Goal: Task Accomplishment & Management: Use online tool/utility

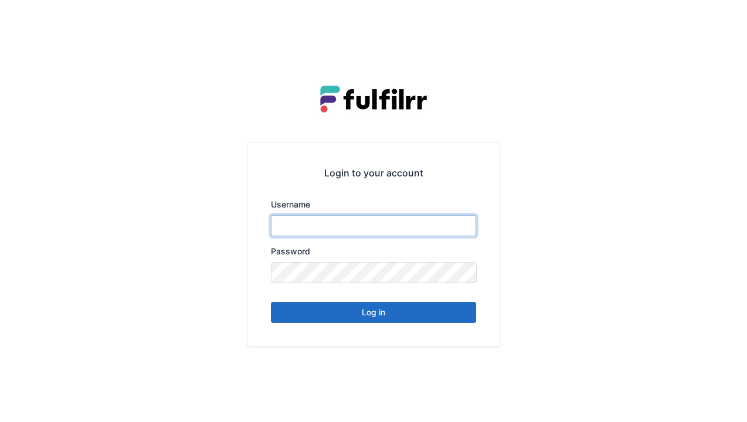
type input "******"
click at [353, 318] on button "Log in" at bounding box center [373, 312] width 205 height 21
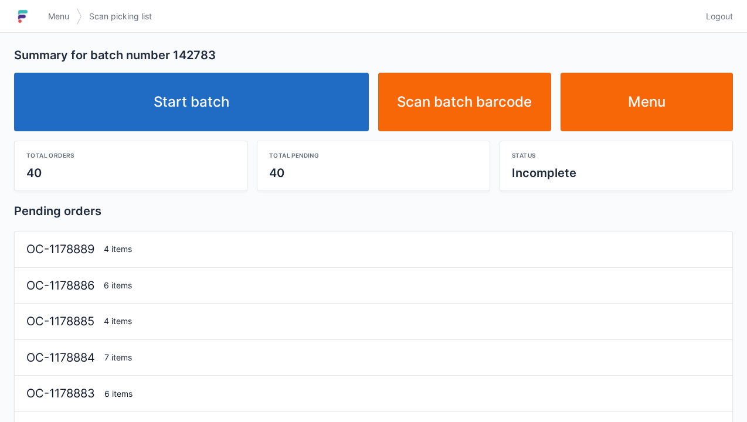
click at [183, 103] on link "Start batch" at bounding box center [191, 102] width 355 height 59
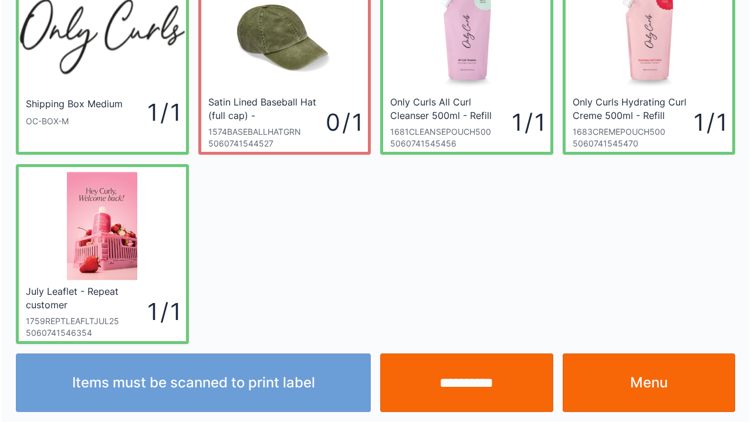
scroll to position [68, 0]
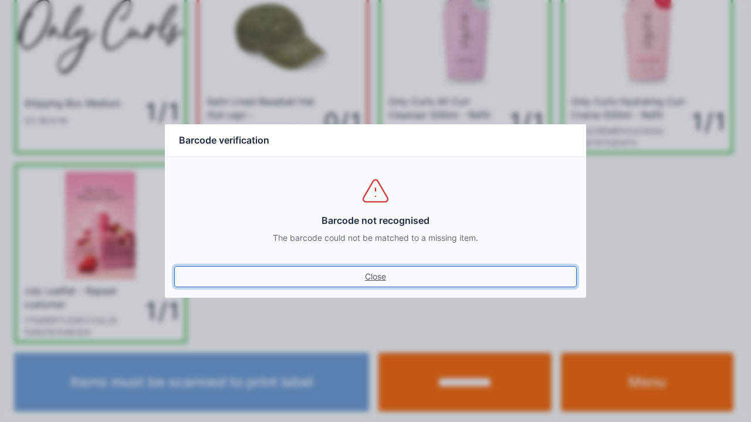
click at [384, 282] on link "Close" at bounding box center [375, 276] width 402 height 21
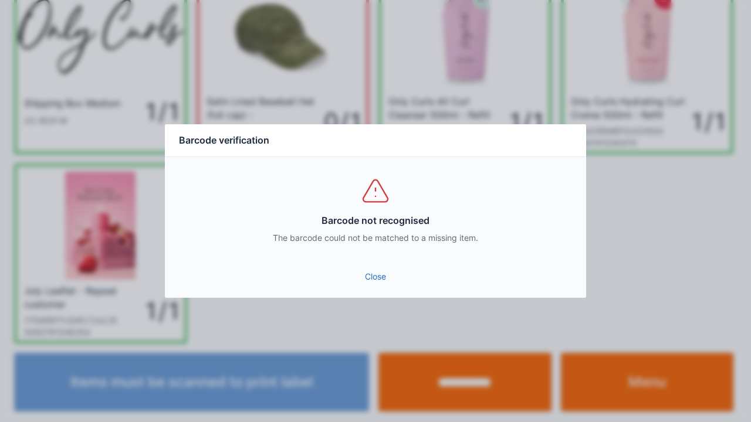
click at [379, 276] on link "Close" at bounding box center [375, 276] width 402 height 21
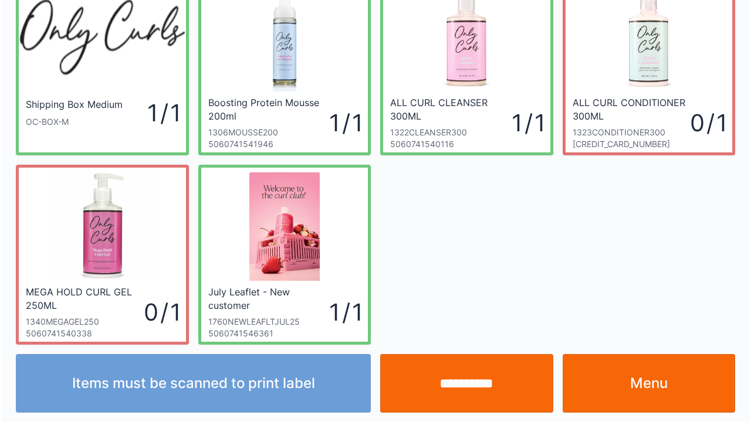
scroll to position [68, 0]
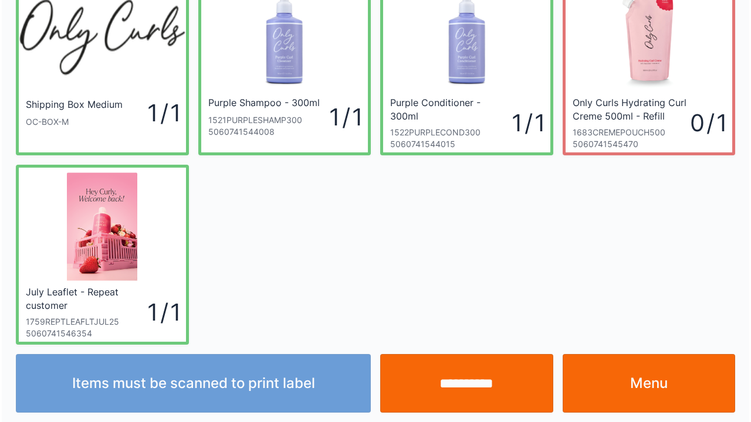
scroll to position [68, 0]
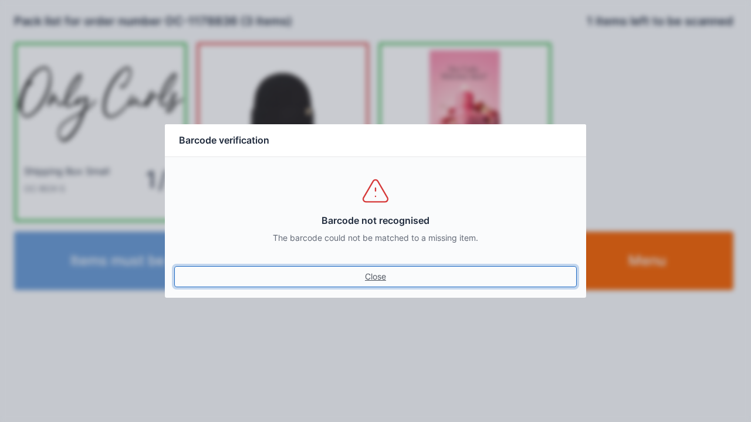
click at [377, 286] on link "Close" at bounding box center [375, 276] width 402 height 21
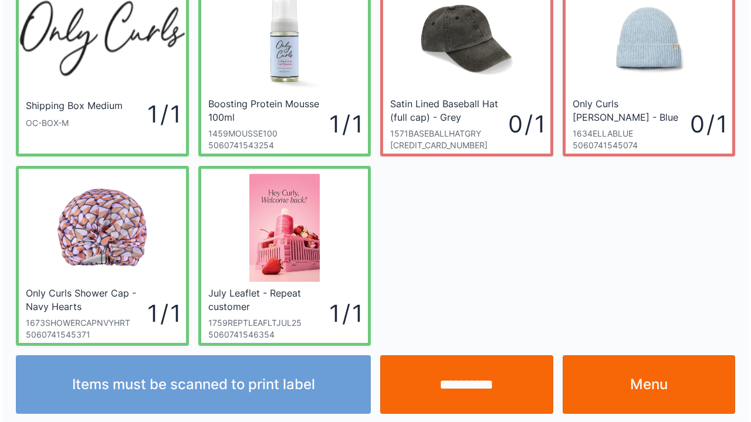
scroll to position [68, 0]
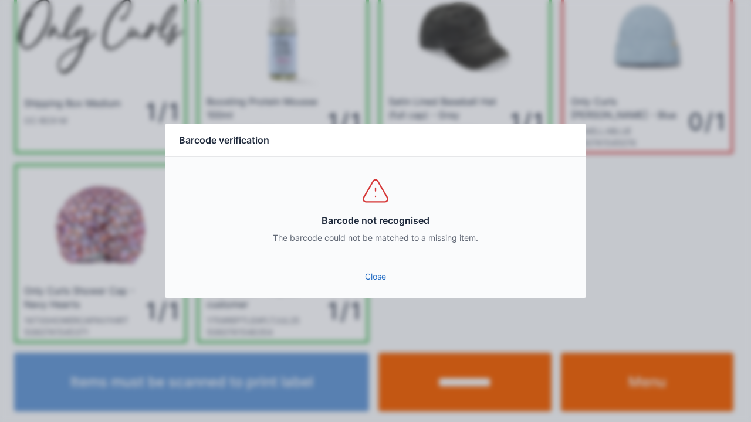
click at [376, 285] on link "Close" at bounding box center [375, 276] width 402 height 21
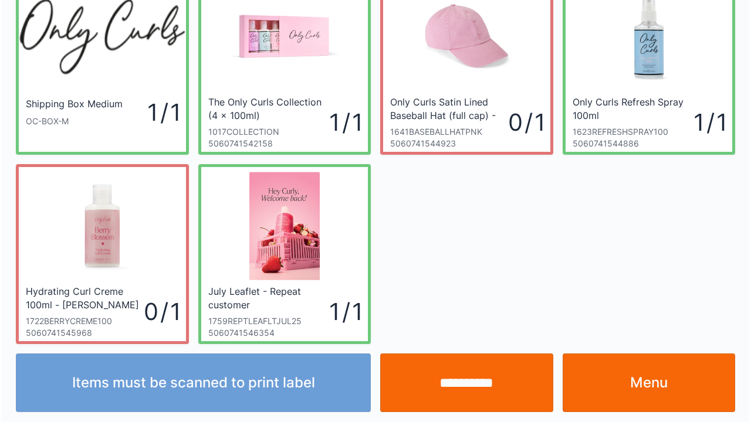
scroll to position [68, 0]
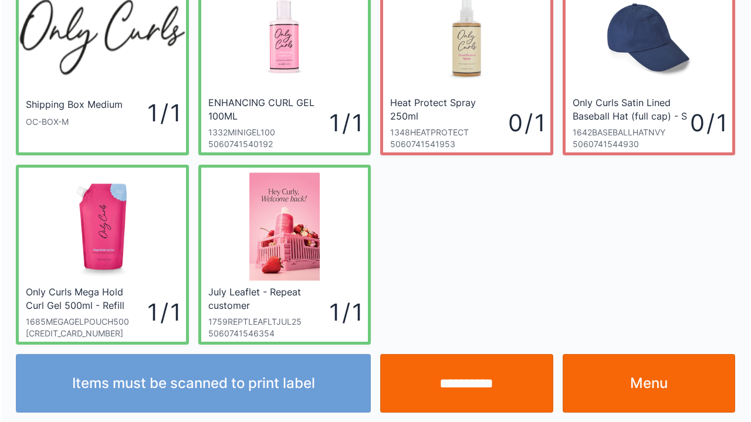
scroll to position [68, 0]
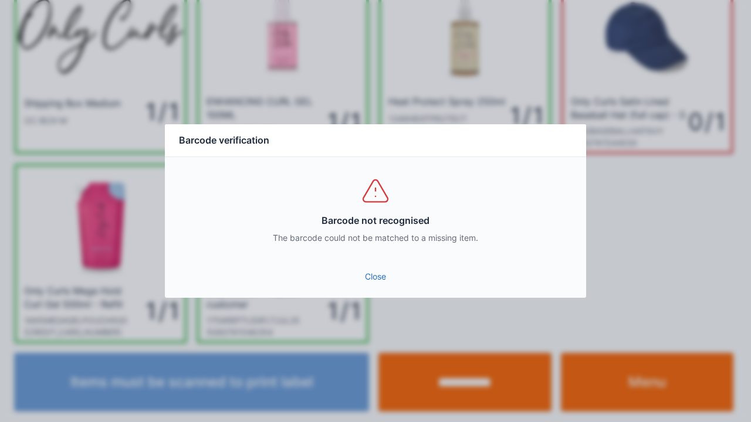
click at [377, 286] on link "Close" at bounding box center [375, 276] width 402 height 21
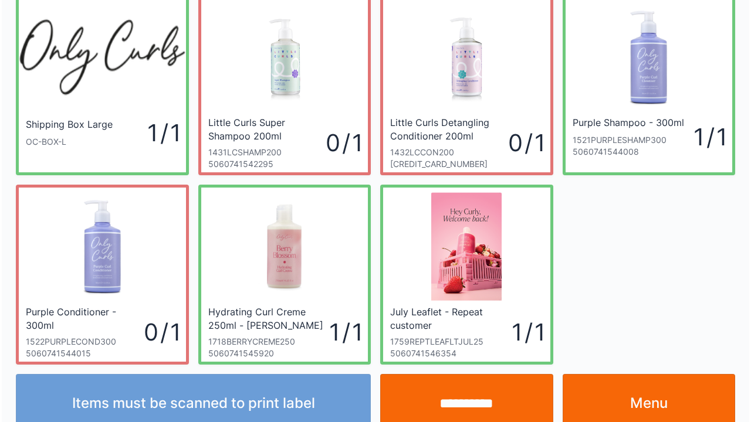
scroll to position [68, 0]
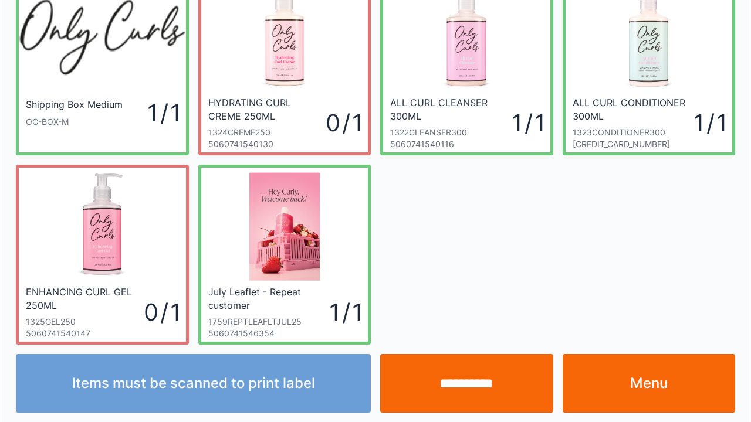
scroll to position [68, 0]
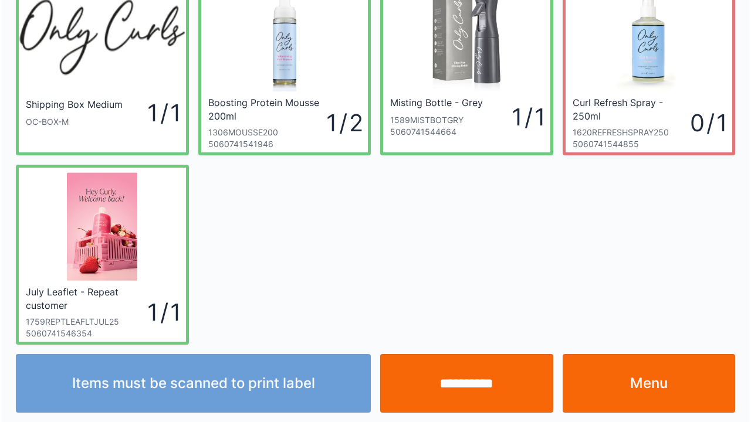
scroll to position [68, 0]
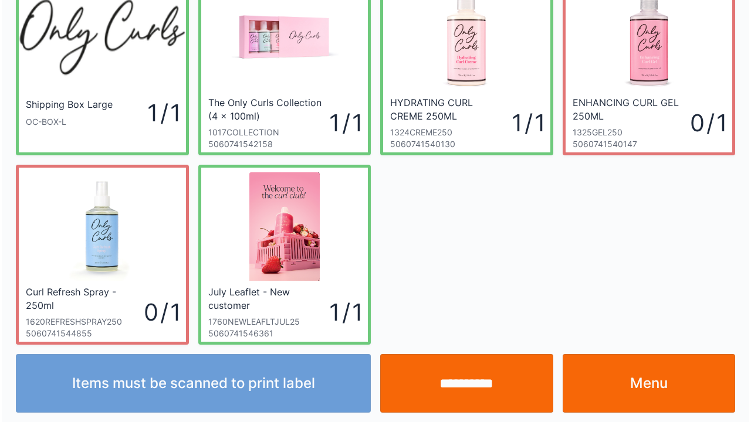
scroll to position [68, 0]
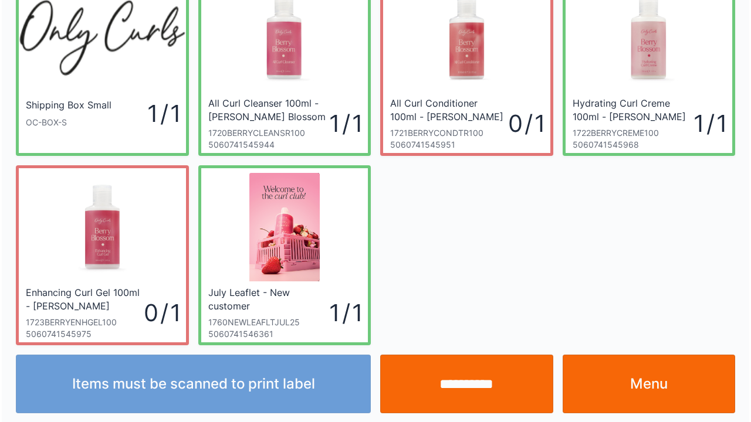
scroll to position [68, 0]
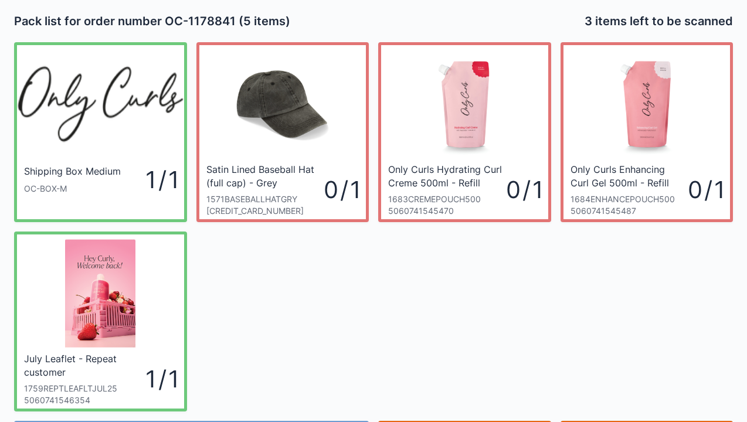
scroll to position [23, 0]
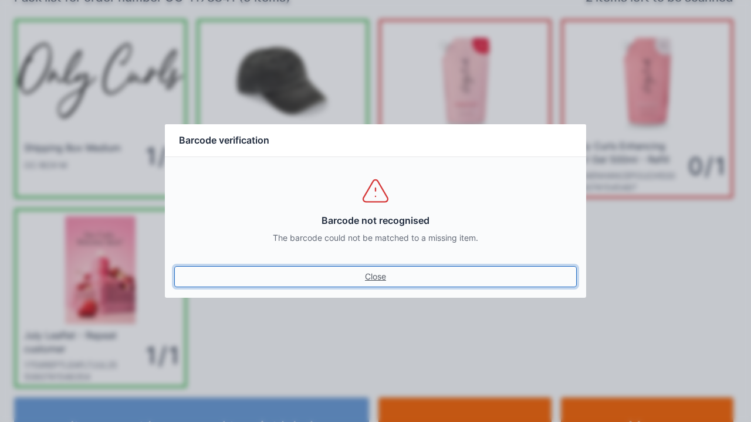
click at [387, 284] on link "Close" at bounding box center [375, 276] width 402 height 21
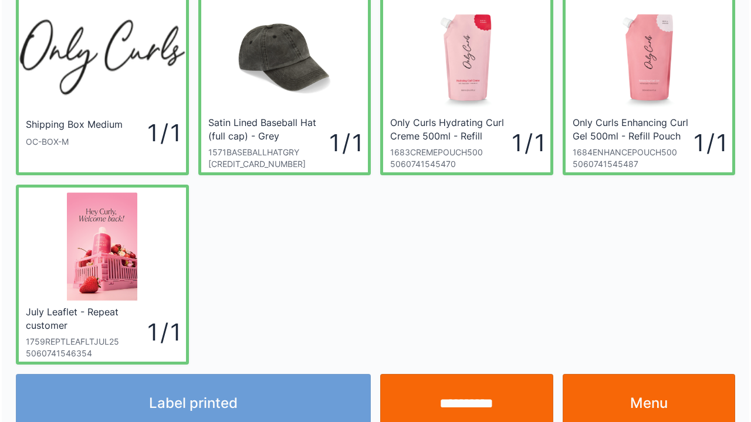
scroll to position [68, 0]
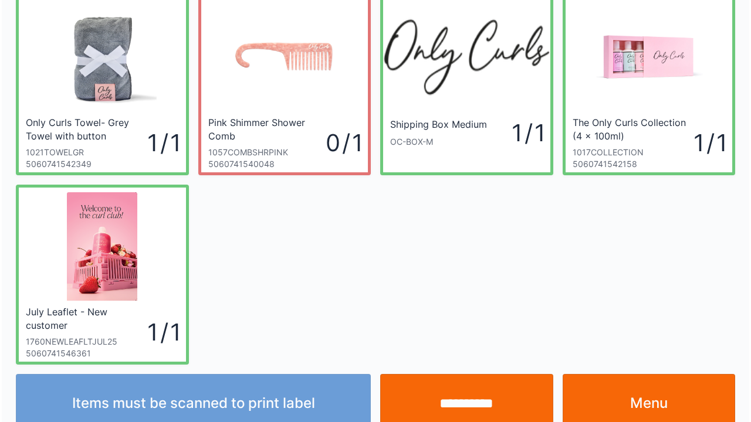
scroll to position [68, 0]
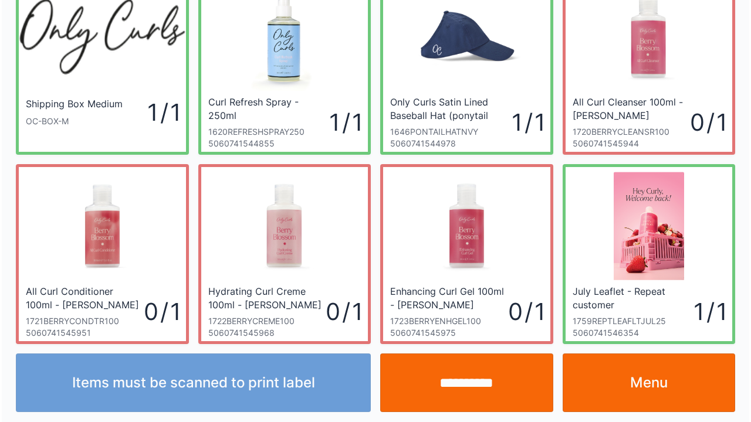
scroll to position [68, 0]
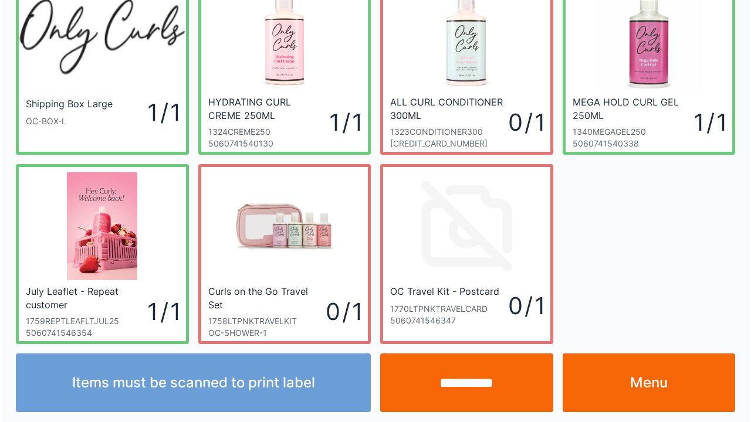
scroll to position [68, 0]
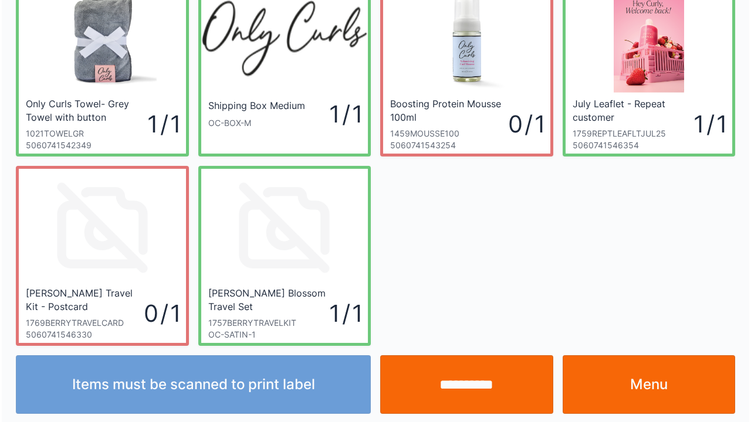
scroll to position [68, 0]
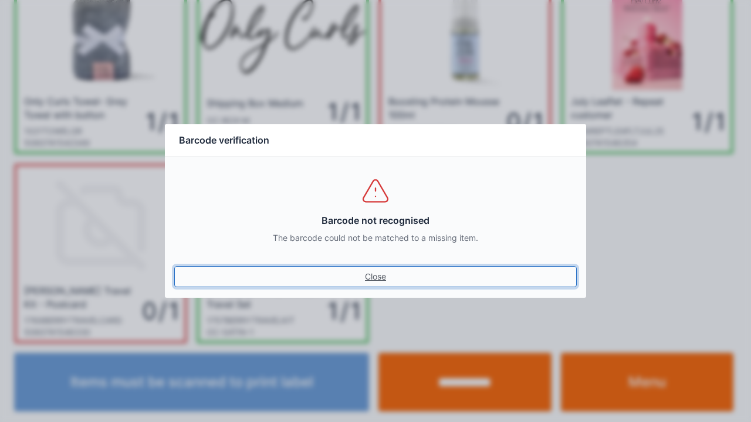
click at [381, 284] on link "Close" at bounding box center [375, 276] width 402 height 21
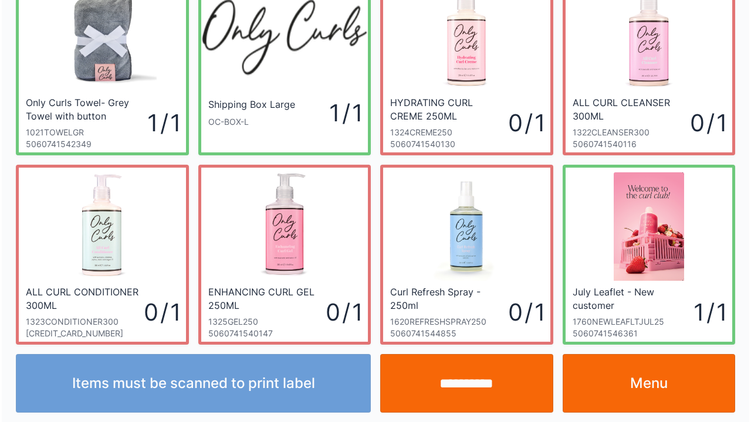
scroll to position [68, 0]
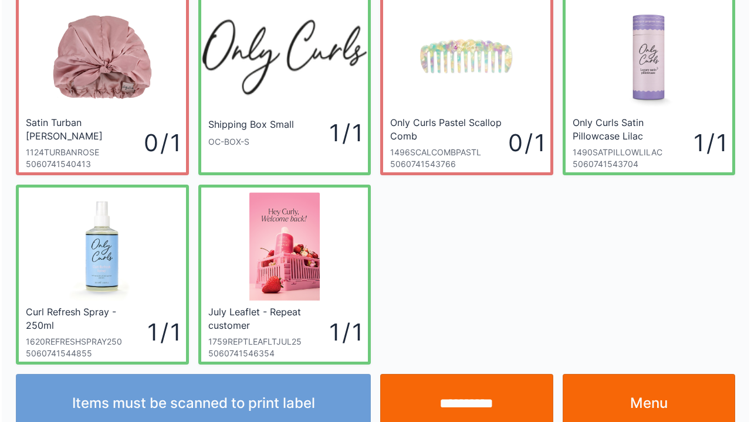
scroll to position [68, 0]
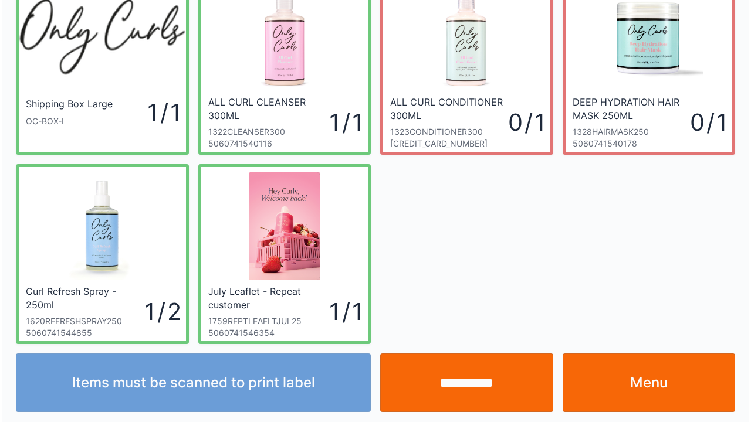
scroll to position [68, 0]
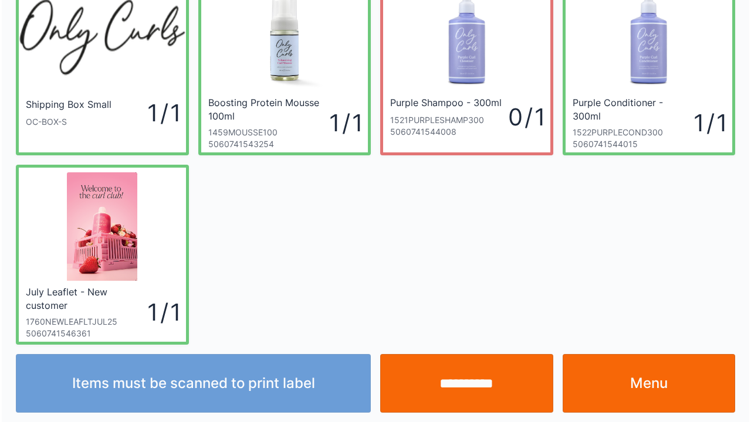
scroll to position [68, 0]
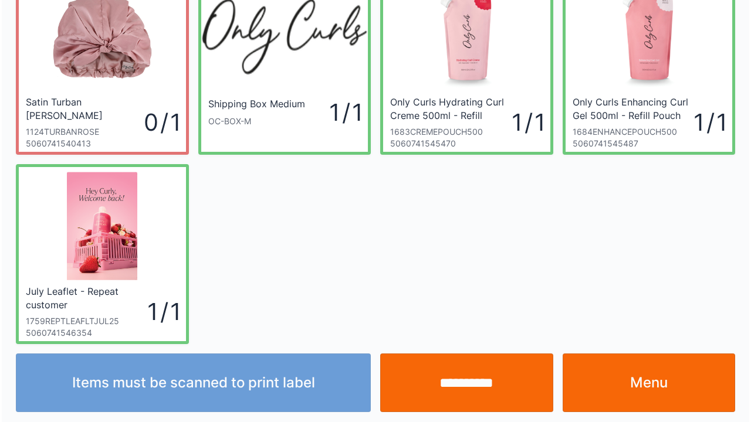
scroll to position [68, 0]
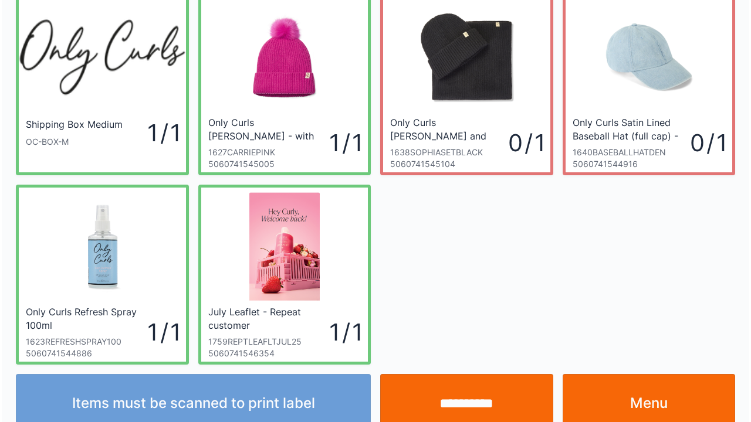
scroll to position [68, 0]
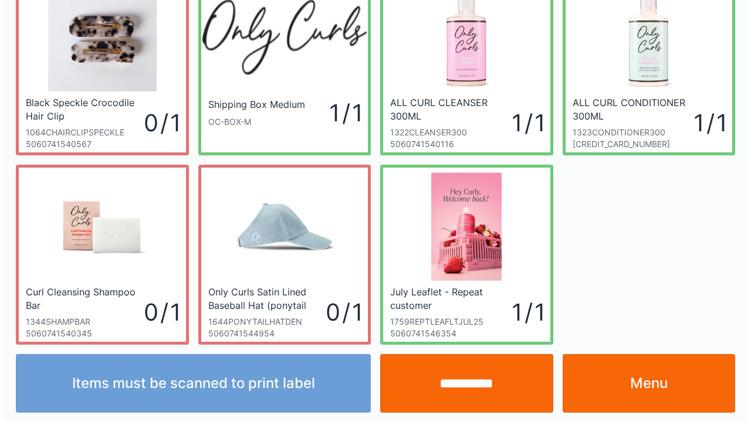
scroll to position [68, 0]
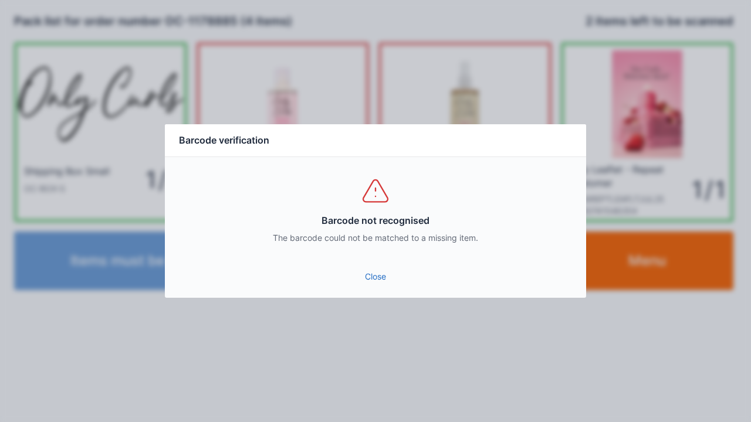
click at [363, 296] on div "Close" at bounding box center [375, 280] width 421 height 35
click at [375, 280] on link "Close" at bounding box center [375, 276] width 402 height 21
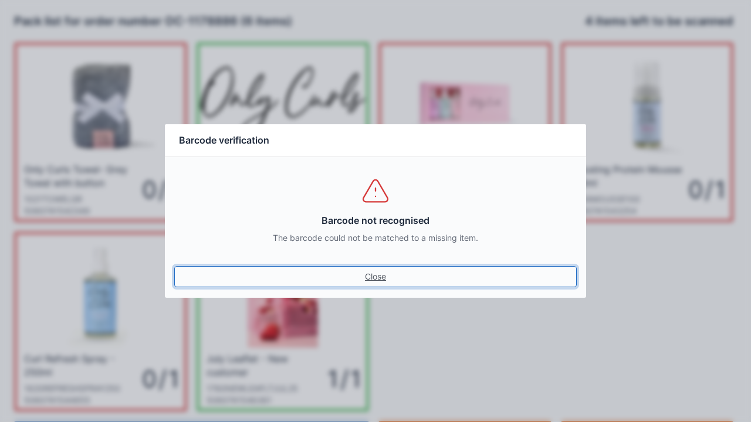
click at [381, 287] on link "Close" at bounding box center [375, 276] width 402 height 21
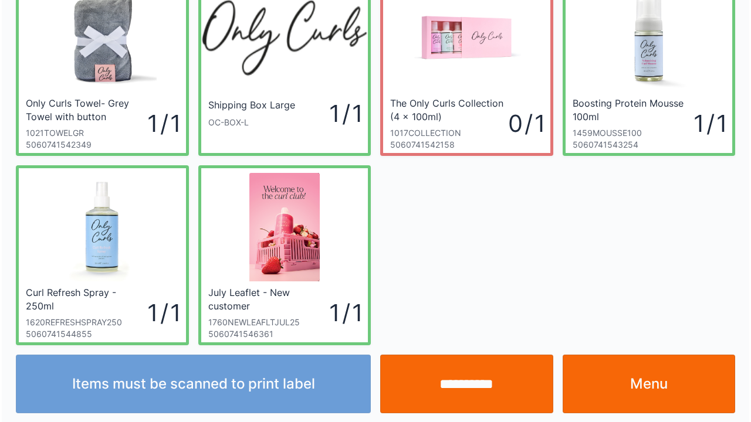
scroll to position [68, 0]
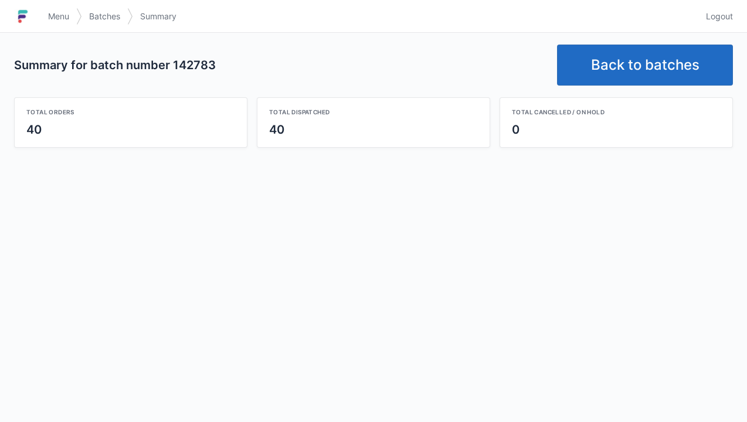
click at [622, 70] on link "Back to batches" at bounding box center [645, 65] width 176 height 41
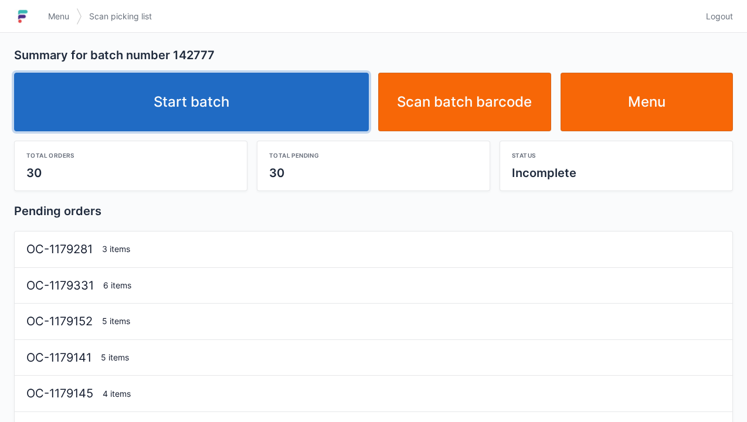
click at [191, 106] on link "Start batch" at bounding box center [191, 102] width 355 height 59
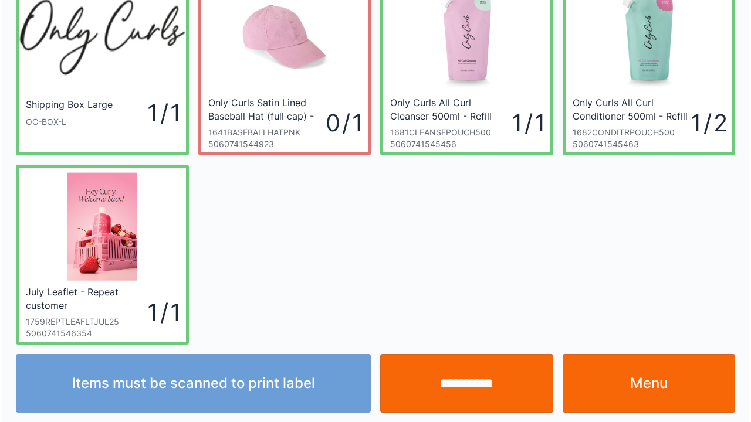
scroll to position [68, 0]
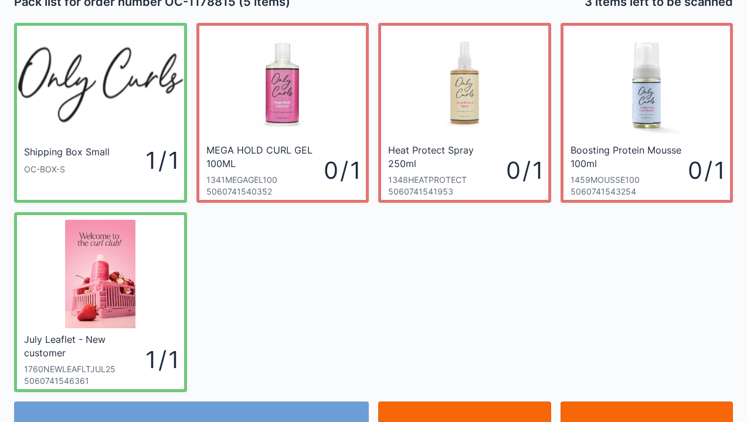
scroll to position [23, 0]
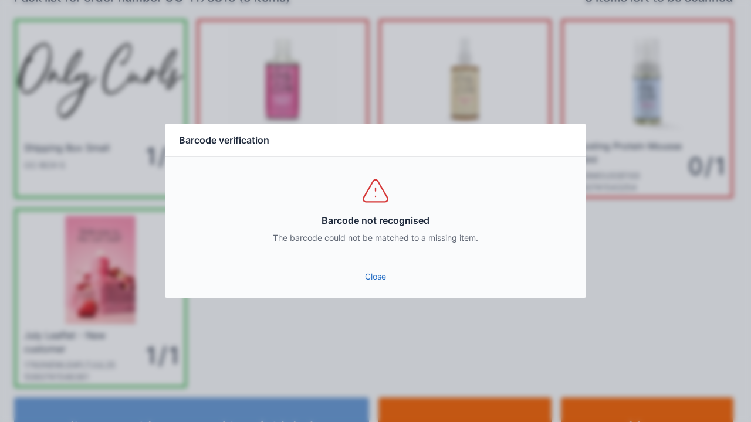
click at [373, 283] on link "Close" at bounding box center [375, 276] width 402 height 21
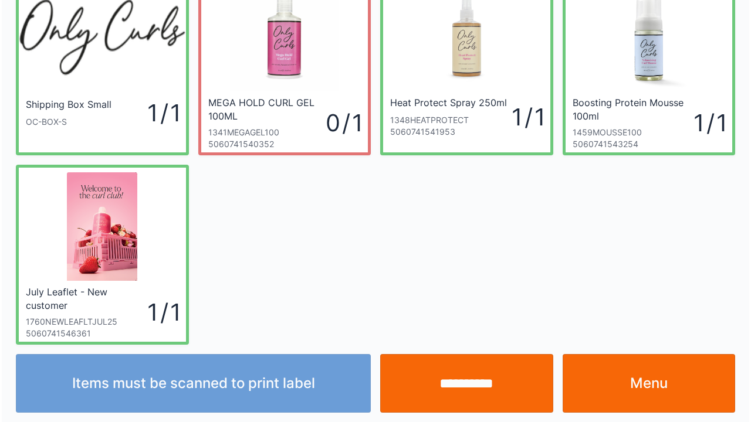
scroll to position [68, 0]
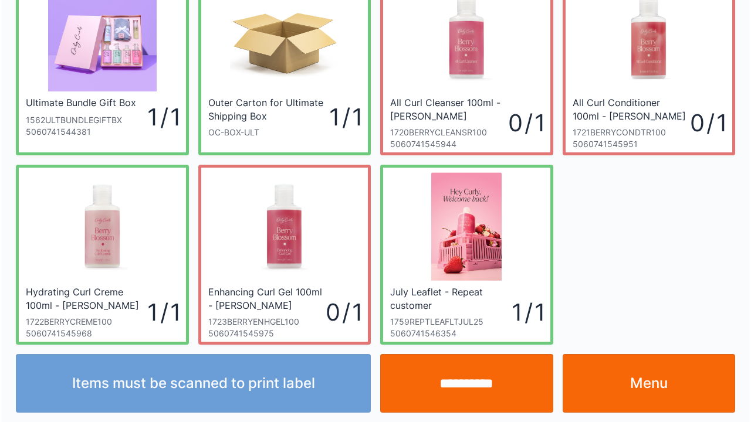
scroll to position [68, 0]
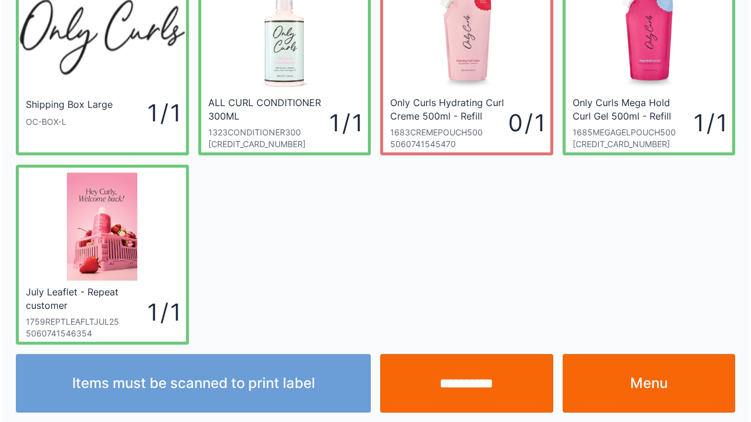
scroll to position [68, 0]
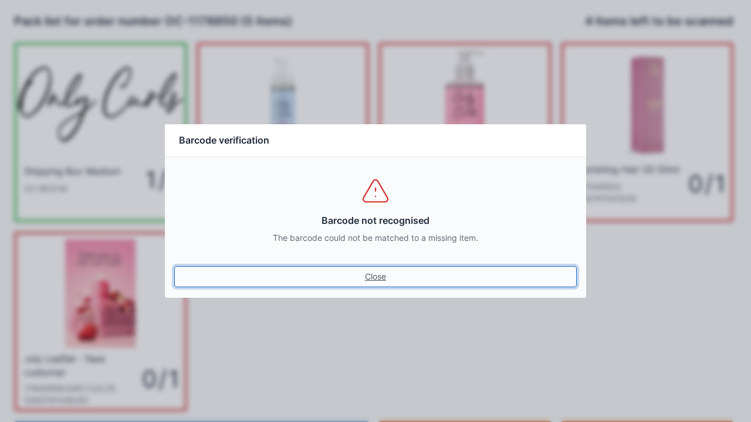
click at [360, 282] on link "Close" at bounding box center [375, 276] width 402 height 21
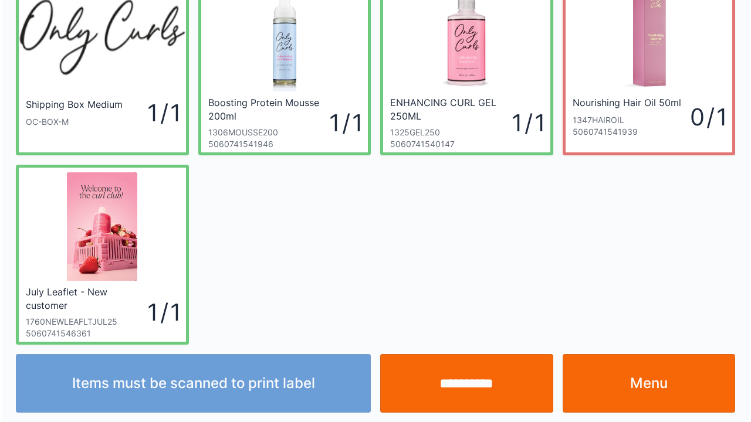
scroll to position [68, 0]
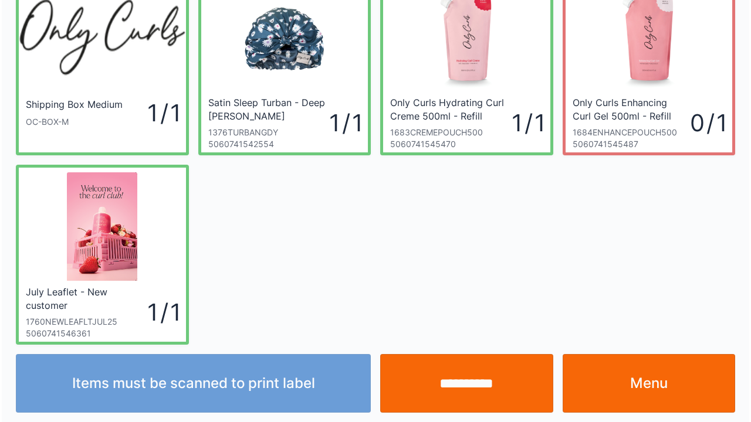
scroll to position [68, 0]
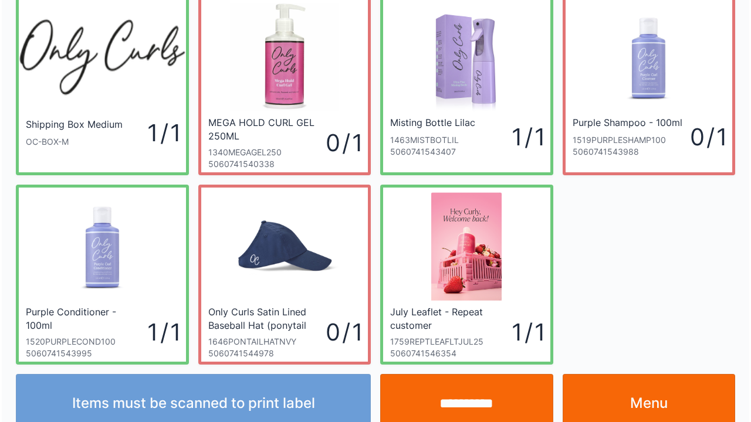
scroll to position [68, 0]
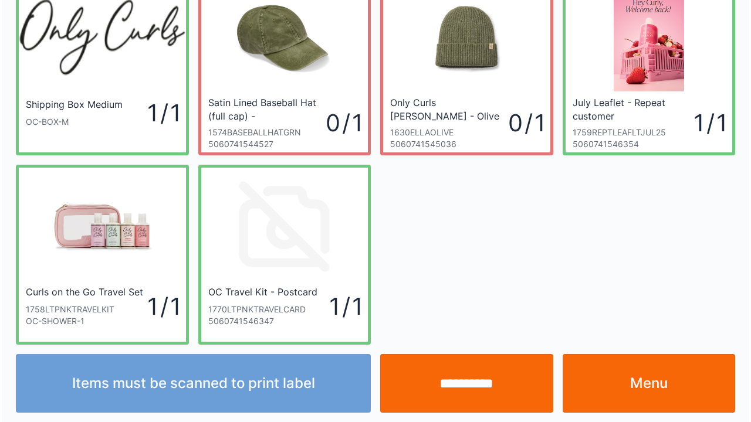
scroll to position [68, 0]
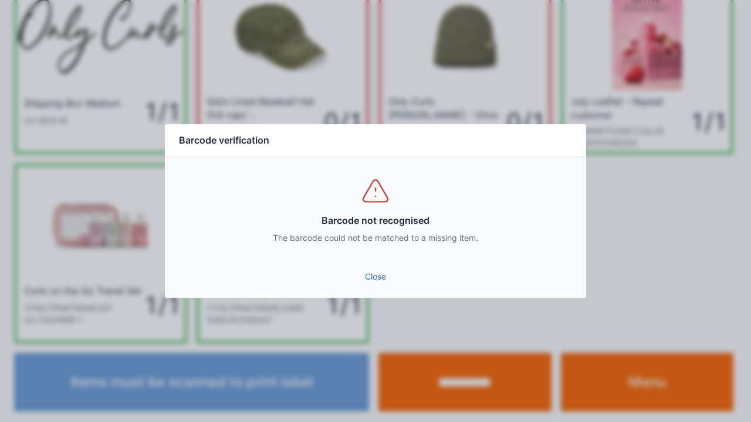
click at [365, 286] on link "Close" at bounding box center [375, 276] width 402 height 21
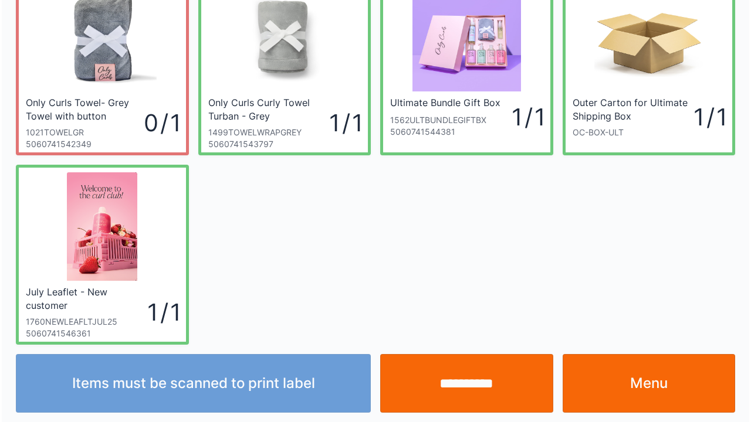
scroll to position [68, 0]
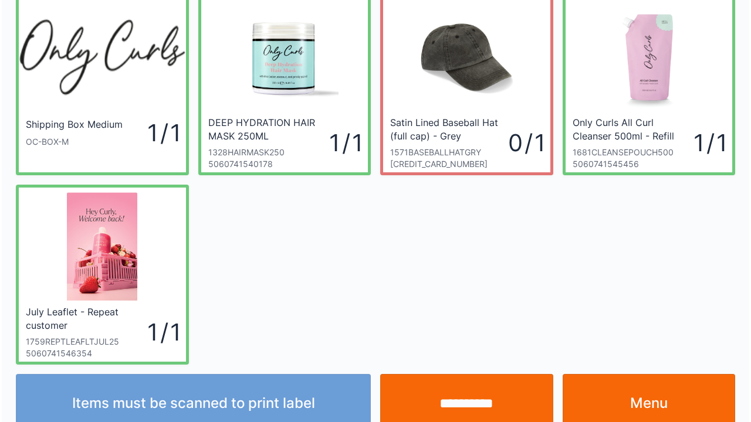
scroll to position [68, 0]
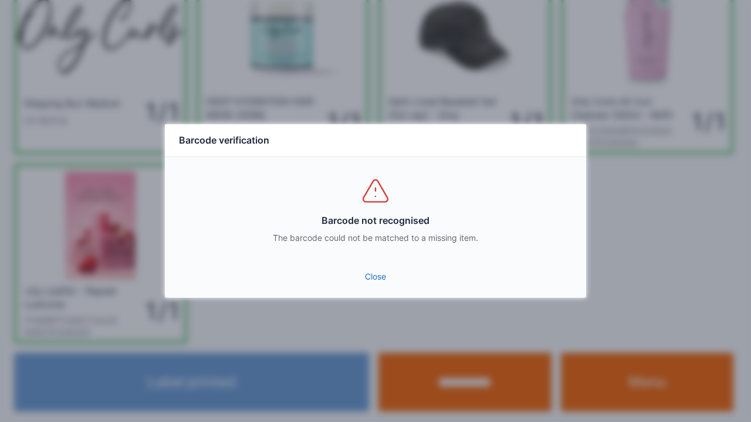
click at [370, 270] on link "Close" at bounding box center [375, 276] width 402 height 21
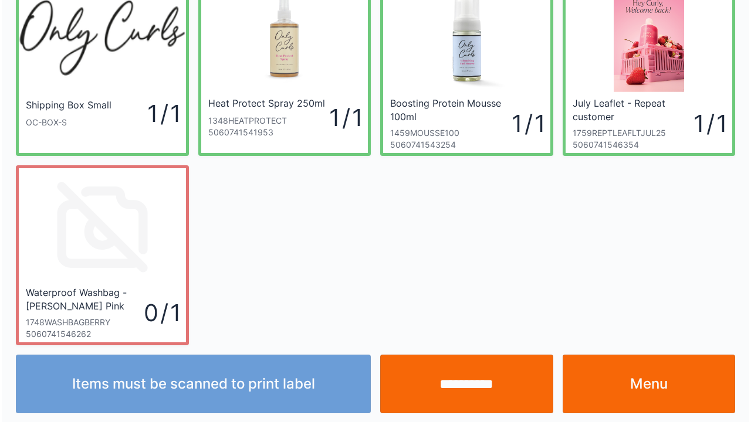
scroll to position [68, 0]
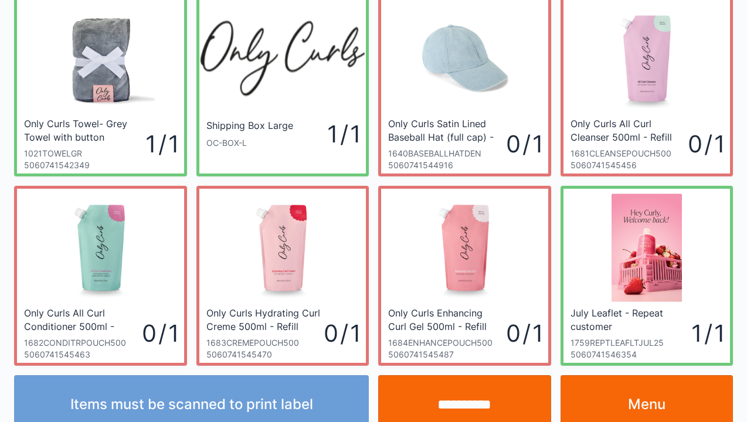
scroll to position [47, 0]
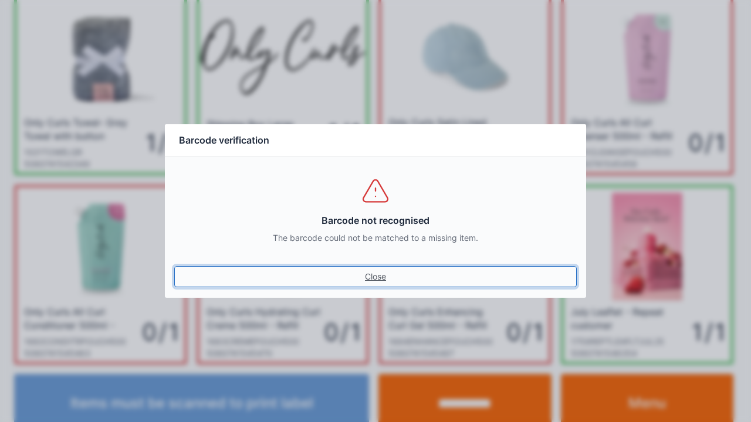
click at [382, 286] on link "Close" at bounding box center [375, 276] width 402 height 21
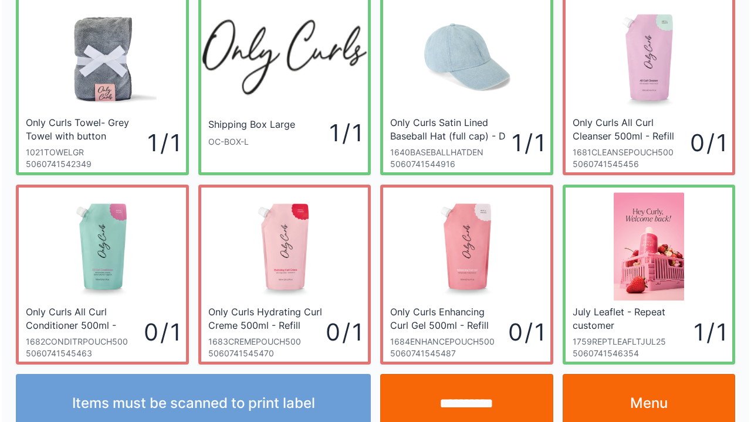
scroll to position [68, 0]
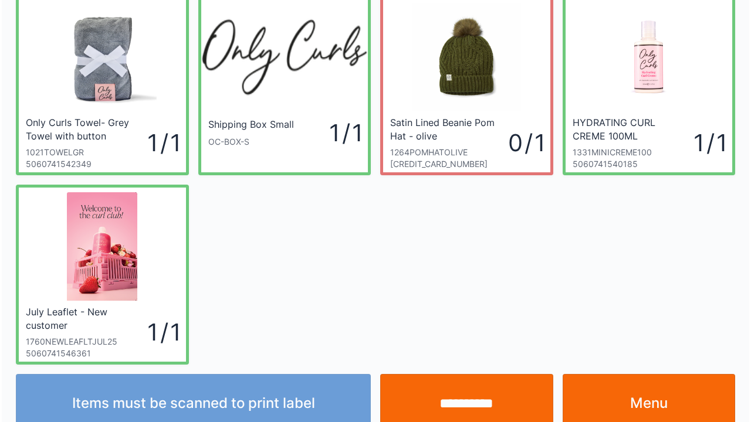
scroll to position [68, 0]
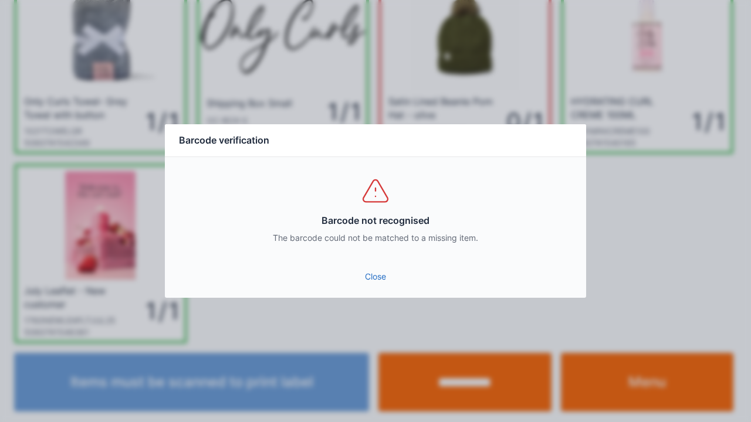
click at [370, 282] on link "Close" at bounding box center [375, 276] width 402 height 21
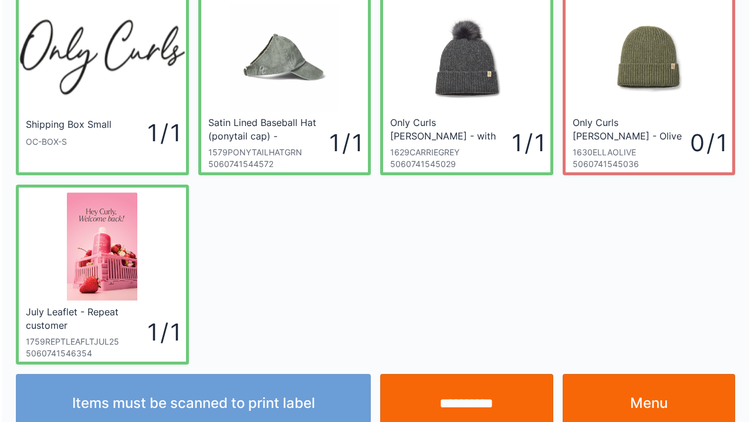
scroll to position [68, 0]
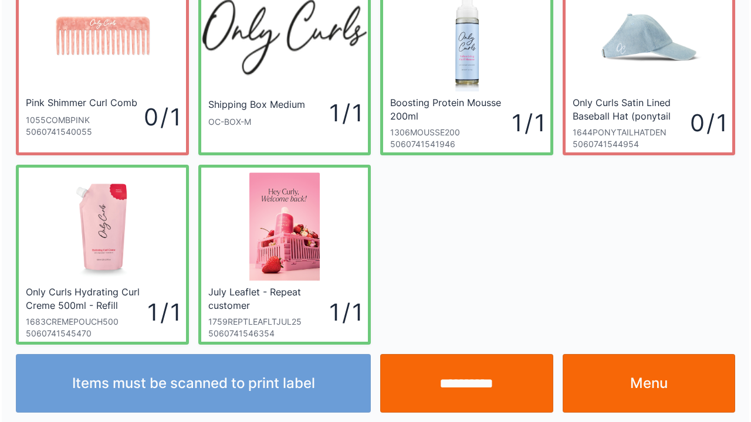
scroll to position [68, 0]
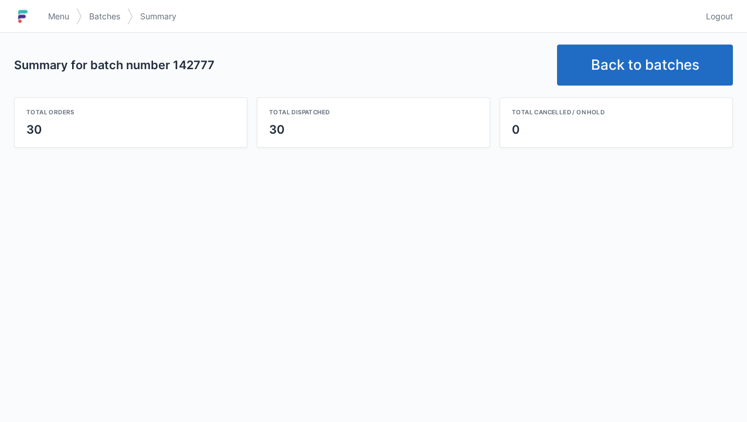
click at [629, 62] on link "Back to batches" at bounding box center [645, 65] width 176 height 41
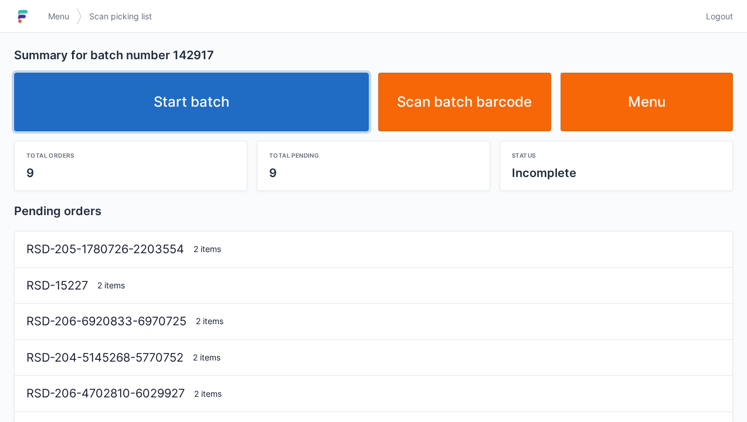
click at [218, 87] on link "Start batch" at bounding box center [191, 102] width 355 height 59
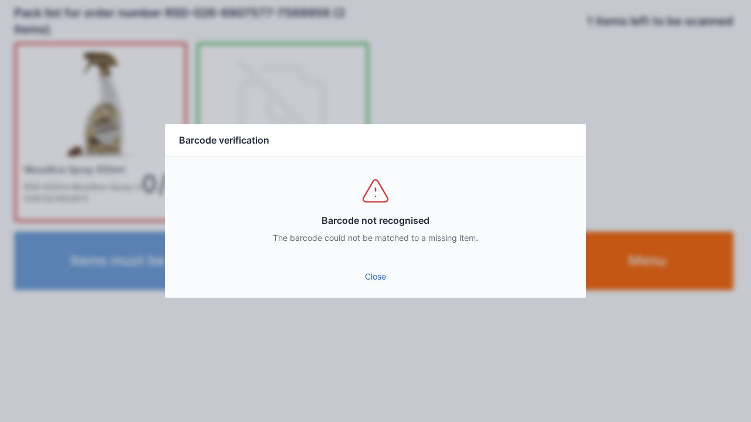
click at [370, 275] on link "Close" at bounding box center [375, 276] width 402 height 21
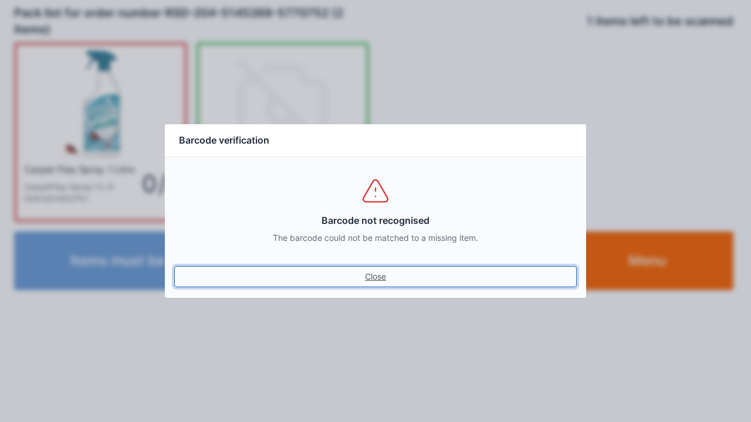
click at [366, 276] on link "Close" at bounding box center [375, 276] width 402 height 21
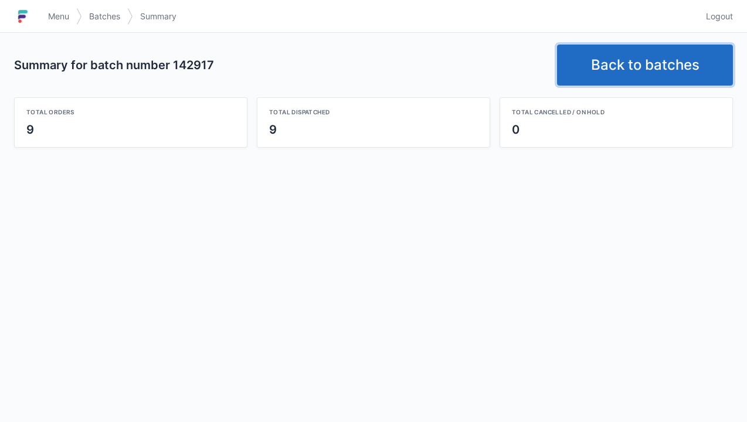
click at [626, 54] on link "Back to batches" at bounding box center [645, 65] width 176 height 41
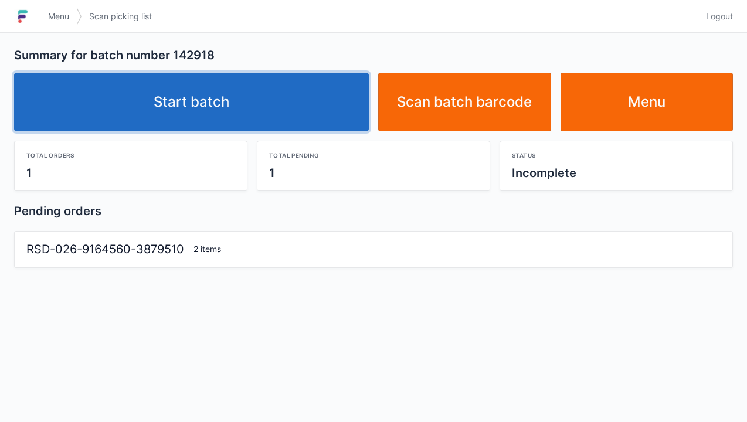
click at [231, 104] on link "Start batch" at bounding box center [191, 102] width 355 height 59
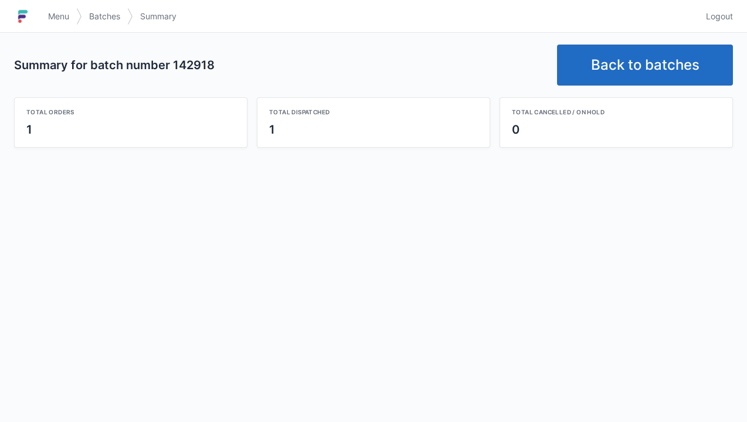
click at [621, 56] on link "Back to batches" at bounding box center [645, 65] width 176 height 41
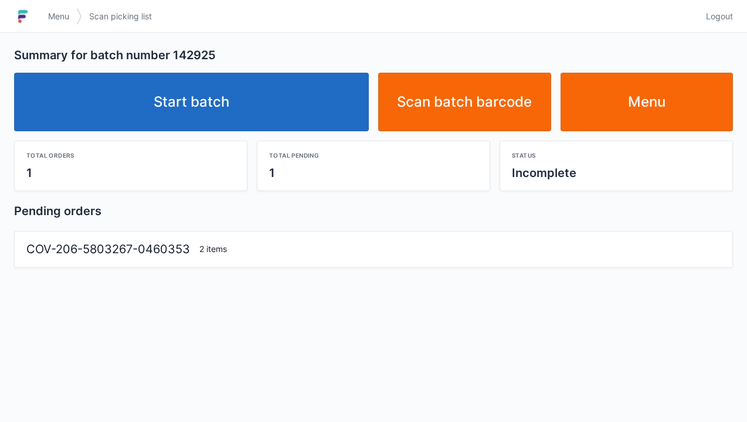
click at [204, 103] on link "Start batch" at bounding box center [191, 102] width 355 height 59
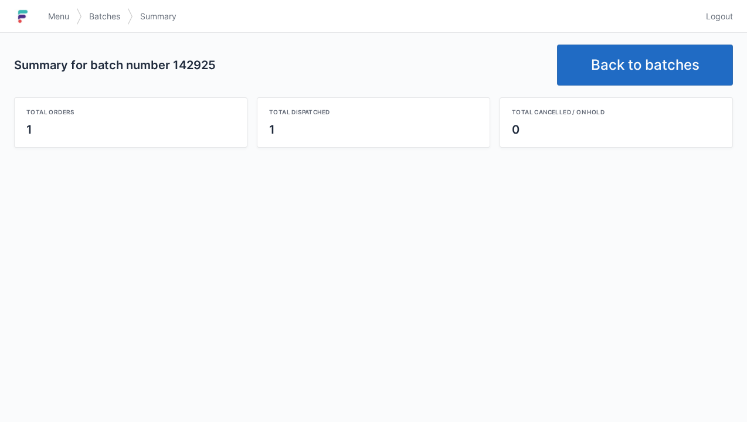
click at [621, 69] on link "Back to batches" at bounding box center [645, 65] width 176 height 41
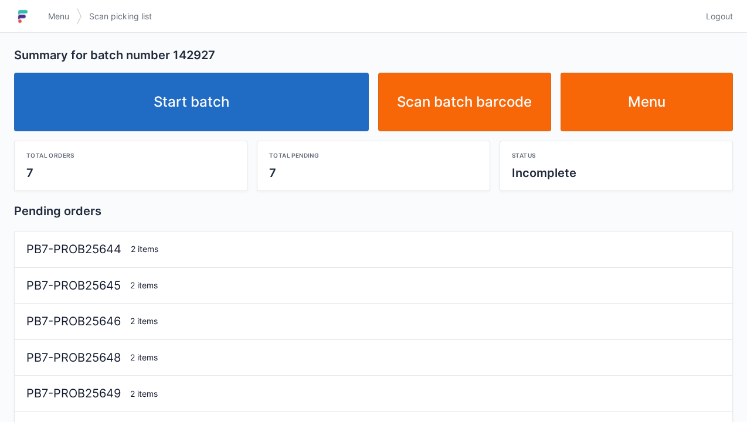
click at [177, 97] on link "Start batch" at bounding box center [191, 102] width 355 height 59
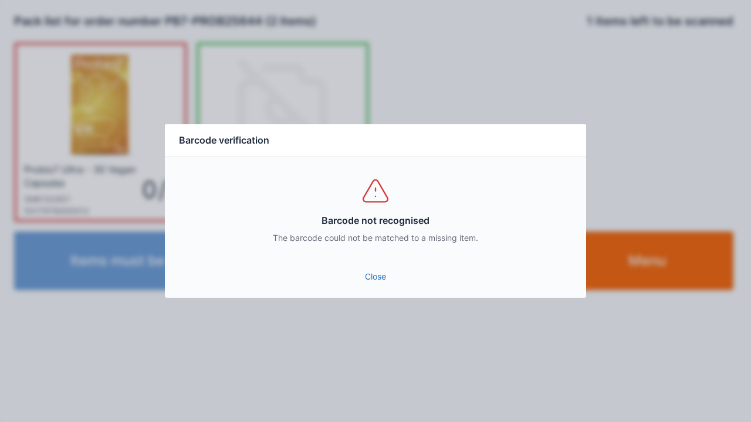
click at [360, 281] on link "Close" at bounding box center [375, 276] width 402 height 21
click at [371, 277] on link "Close" at bounding box center [375, 276] width 402 height 21
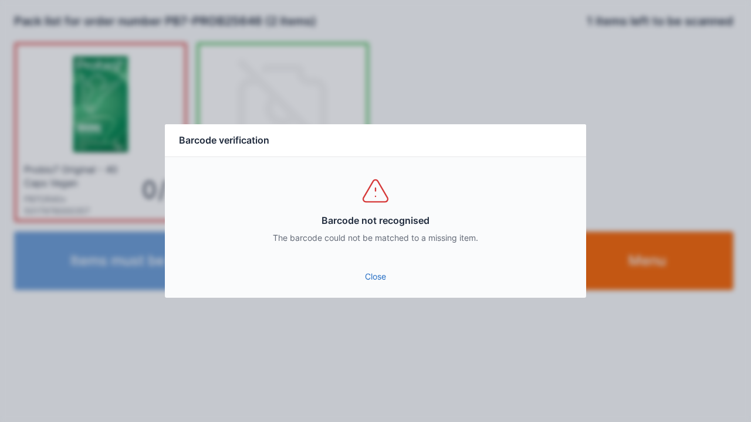
click at [372, 271] on link "Close" at bounding box center [375, 276] width 402 height 21
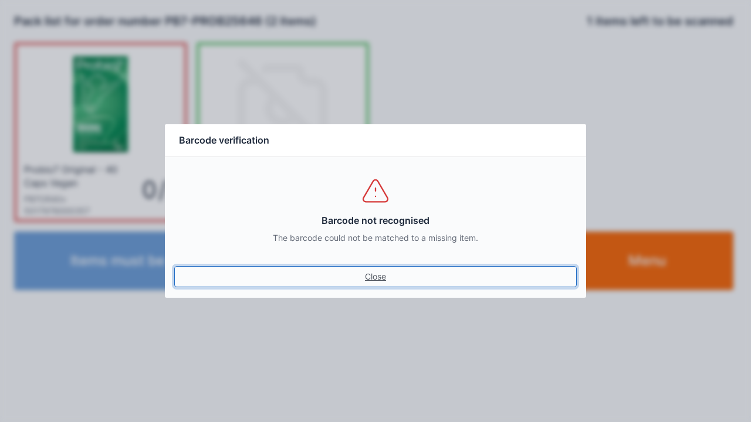
click at [378, 267] on link "Close" at bounding box center [375, 276] width 402 height 21
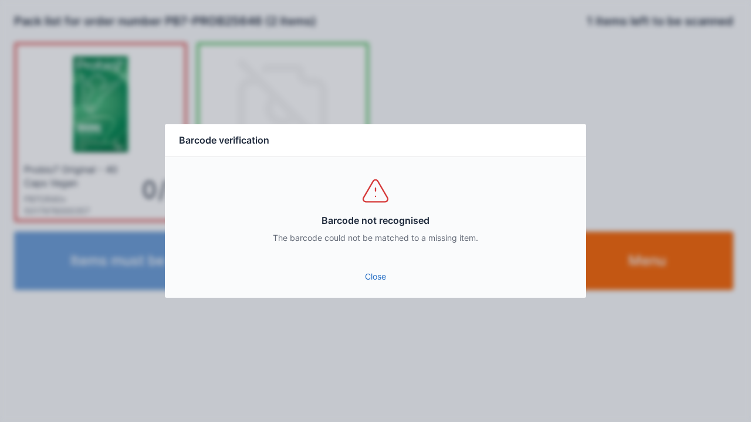
click at [374, 276] on link "Close" at bounding box center [375, 276] width 402 height 21
click at [367, 273] on link "Close" at bounding box center [375, 276] width 402 height 21
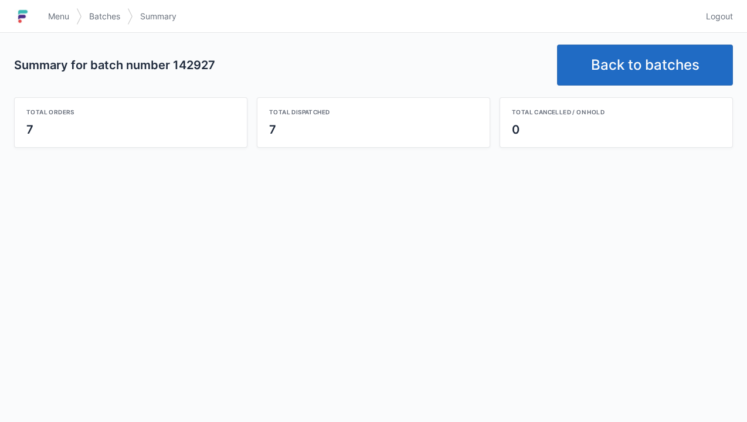
click at [604, 70] on link "Back to batches" at bounding box center [645, 65] width 176 height 41
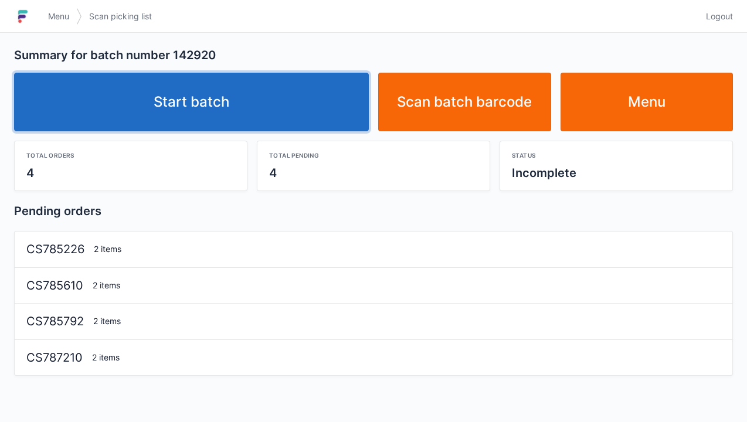
click at [193, 108] on link "Start batch" at bounding box center [191, 102] width 355 height 59
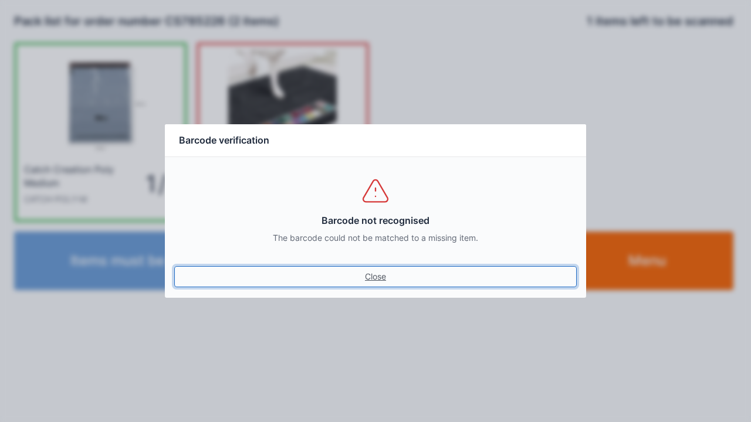
click at [365, 267] on link "Close" at bounding box center [375, 276] width 402 height 21
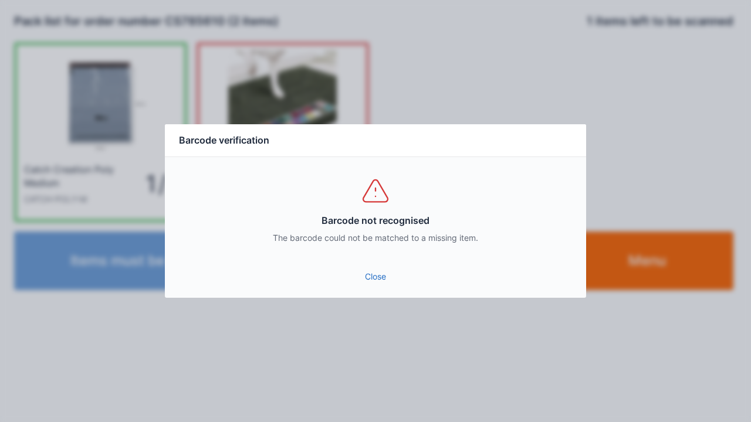
click at [380, 269] on link "Close" at bounding box center [375, 276] width 402 height 21
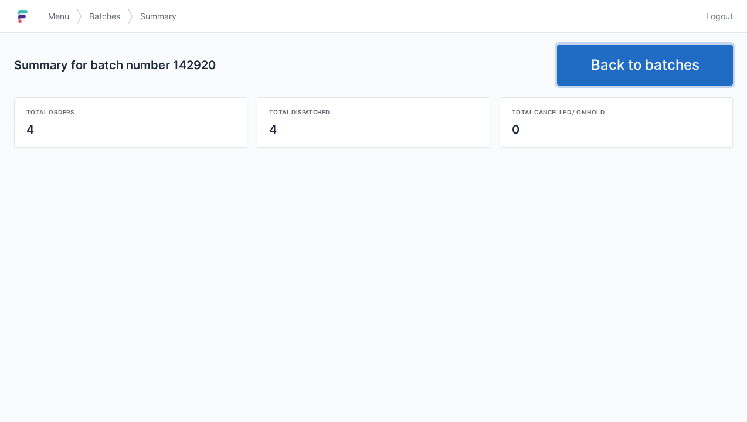
click at [618, 68] on link "Back to batches" at bounding box center [645, 65] width 176 height 41
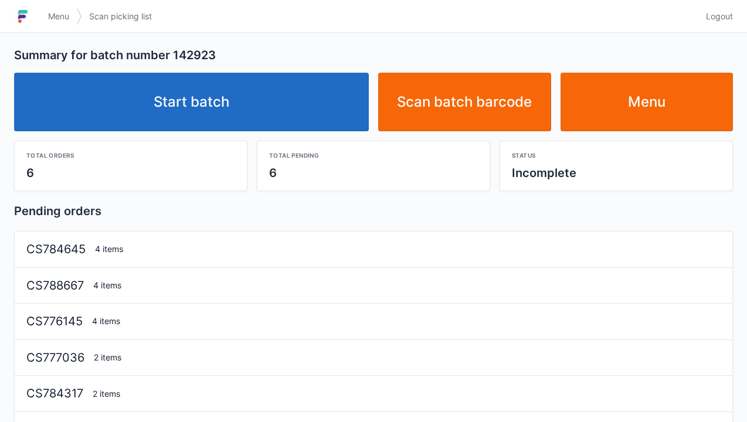
click at [198, 117] on link "Start batch" at bounding box center [191, 102] width 355 height 59
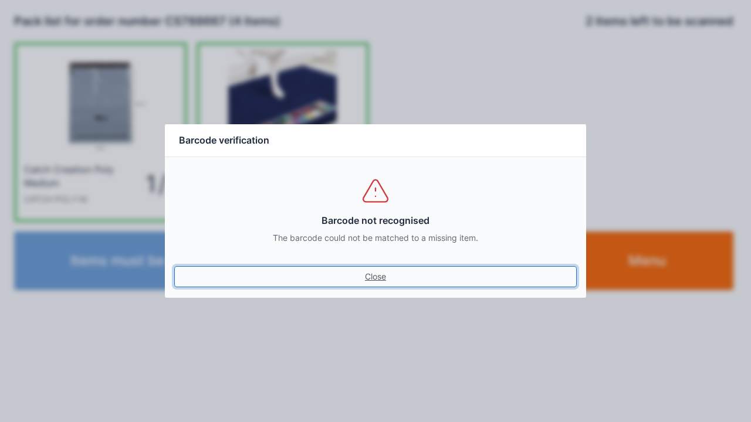
click at [375, 276] on link "Close" at bounding box center [375, 276] width 402 height 21
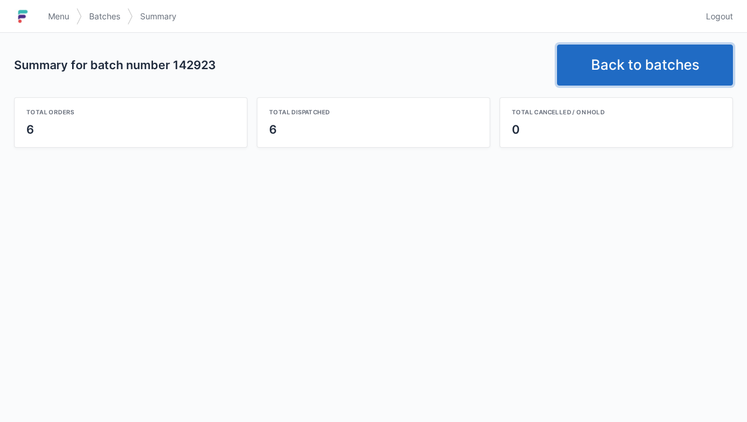
click at [645, 59] on link "Back to batches" at bounding box center [645, 65] width 176 height 41
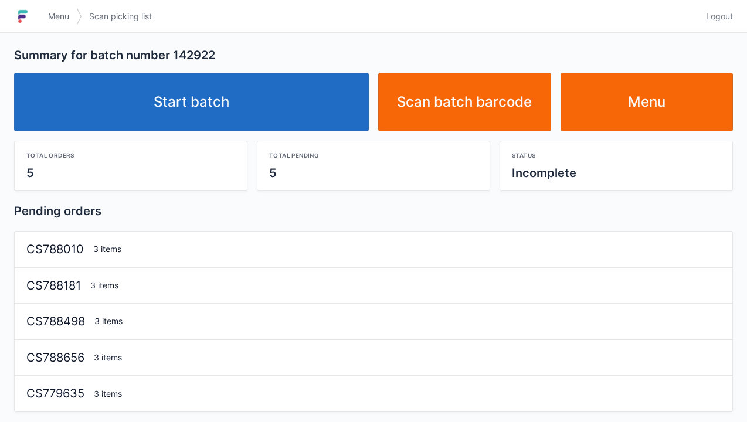
click at [199, 102] on link "Start batch" at bounding box center [191, 102] width 355 height 59
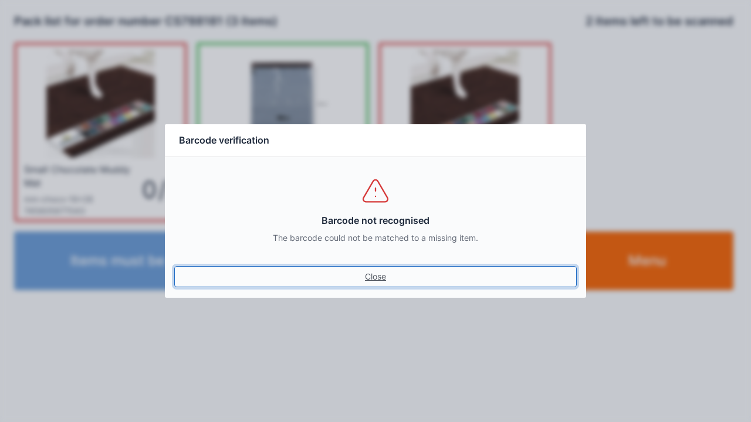
click at [384, 267] on link "Close" at bounding box center [375, 276] width 402 height 21
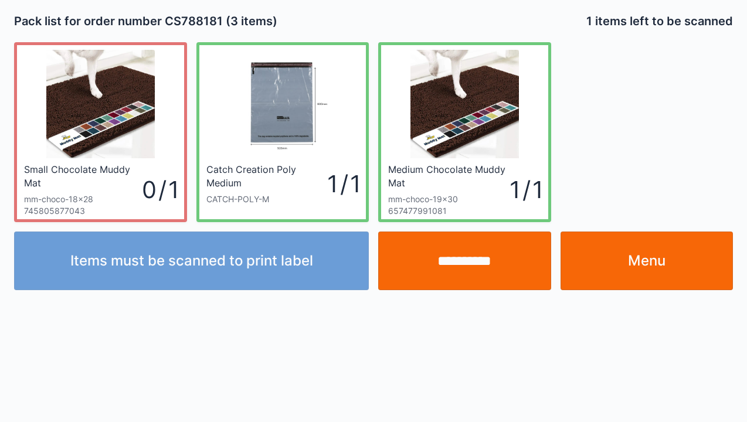
click at [470, 280] on input "**********" at bounding box center [464, 261] width 173 height 59
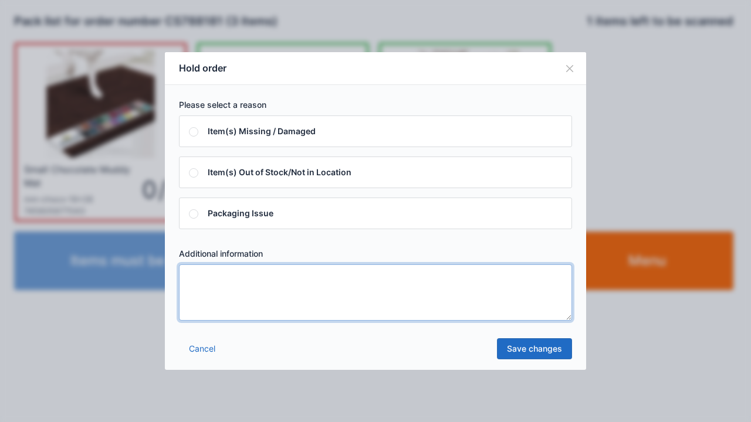
click at [205, 289] on textarea at bounding box center [375, 293] width 393 height 56
type textarea "*****"
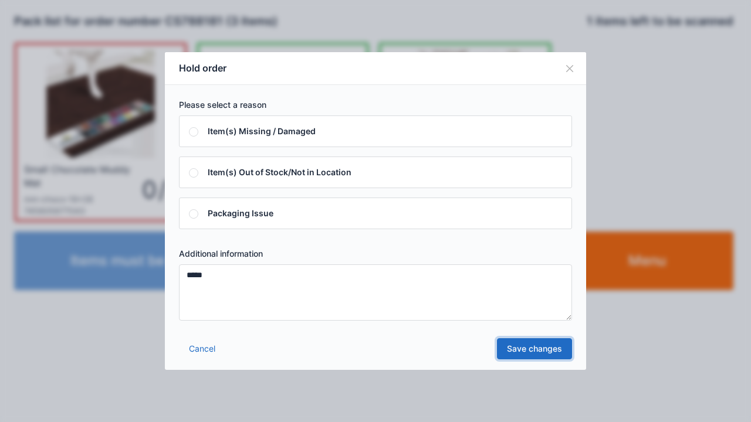
click at [526, 348] on link "Save changes" at bounding box center [534, 348] width 75 height 21
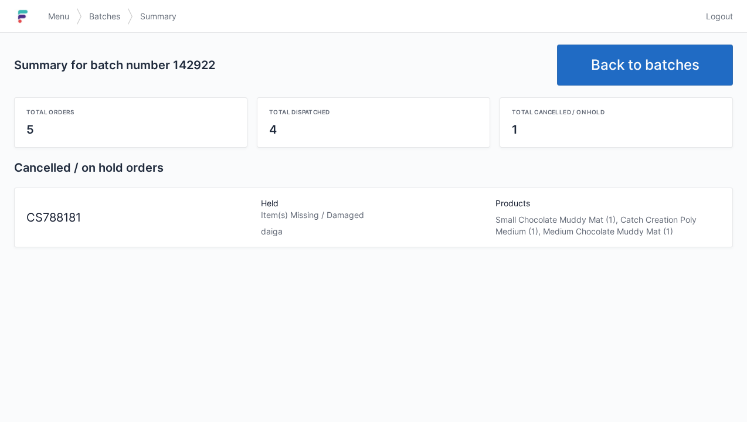
click at [618, 62] on link "Back to batches" at bounding box center [645, 65] width 176 height 41
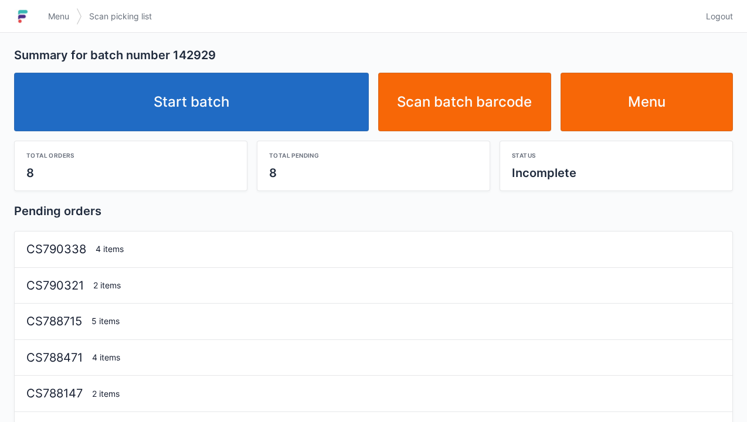
click at [216, 106] on link "Start batch" at bounding box center [191, 102] width 355 height 59
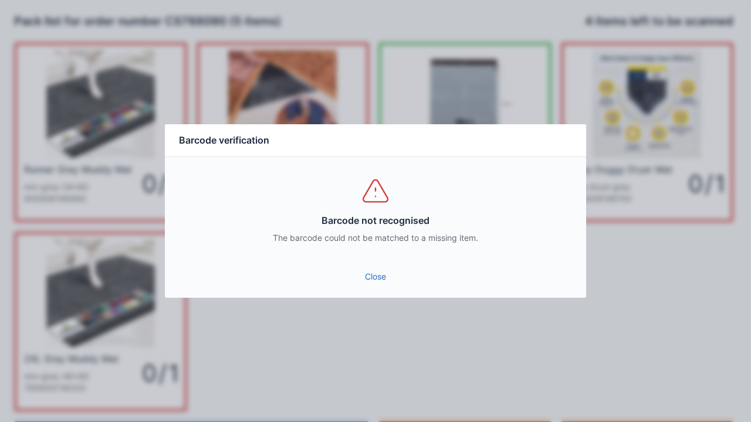
click at [371, 287] on link "Close" at bounding box center [375, 276] width 402 height 21
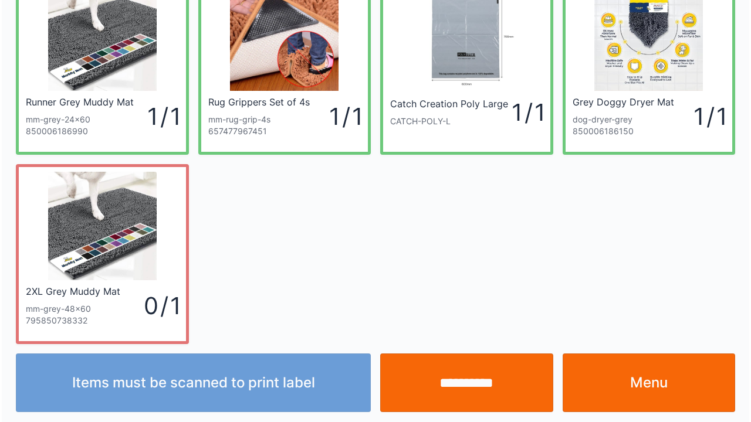
scroll to position [68, 0]
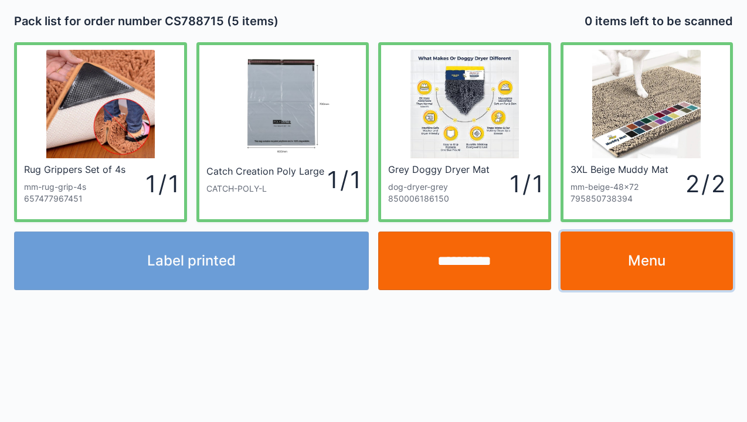
click at [641, 263] on link "Menu" at bounding box center [647, 261] width 173 height 59
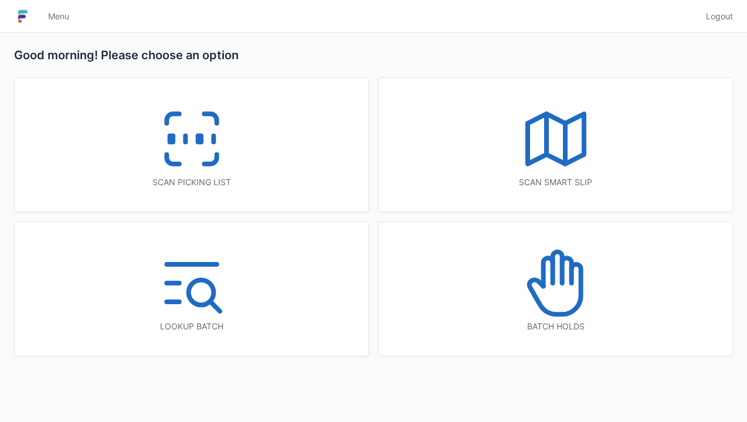
click at [186, 157] on icon at bounding box center [191, 138] width 75 height 75
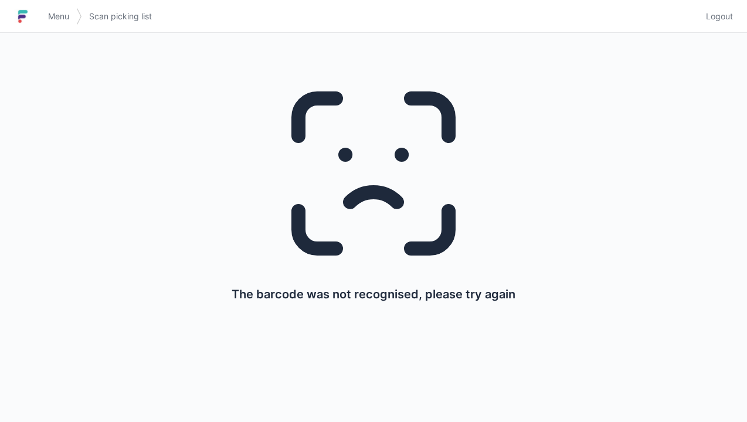
click at [29, 19] on img at bounding box center [23, 16] width 18 height 19
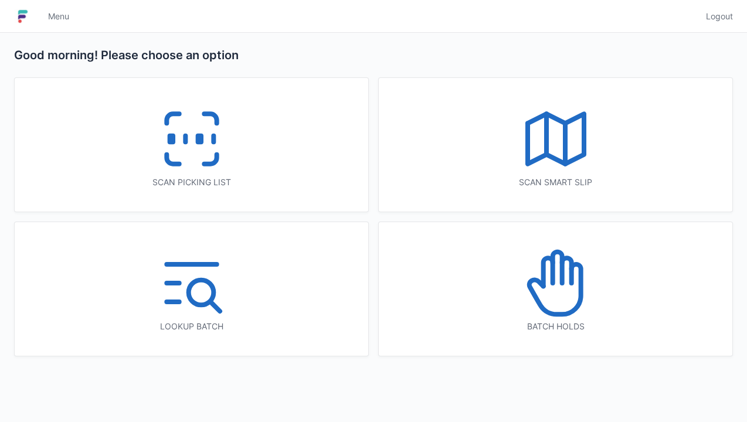
click at [201, 143] on rect at bounding box center [199, 139] width 3 height 6
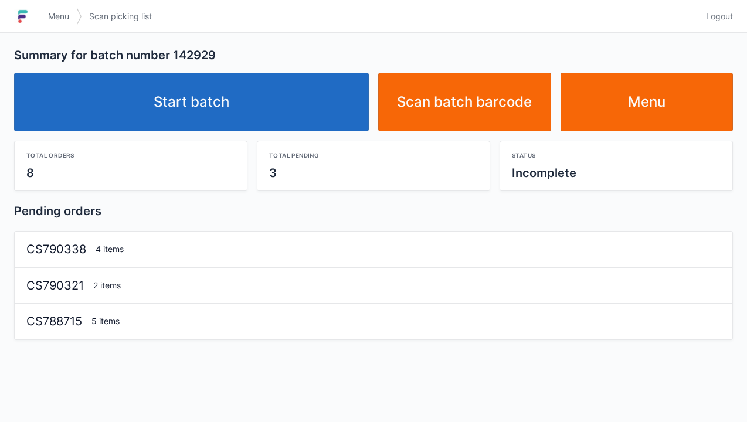
click at [194, 113] on link "Start batch" at bounding box center [191, 102] width 355 height 59
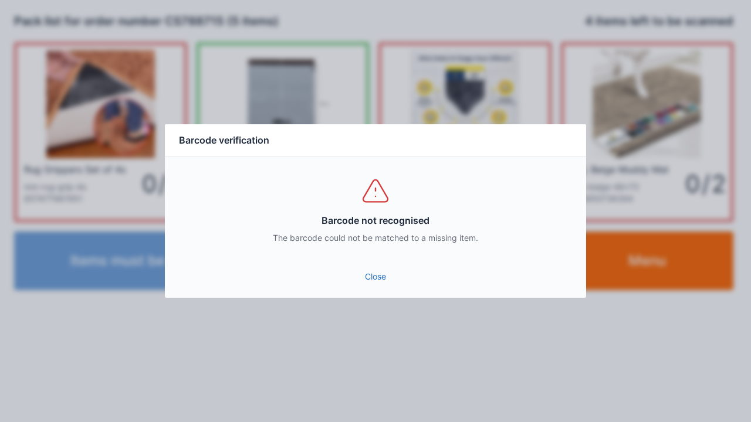
click at [359, 260] on div "Barcode not recognised The barcode could not be matched to a missing item." at bounding box center [375, 210] width 421 height 106
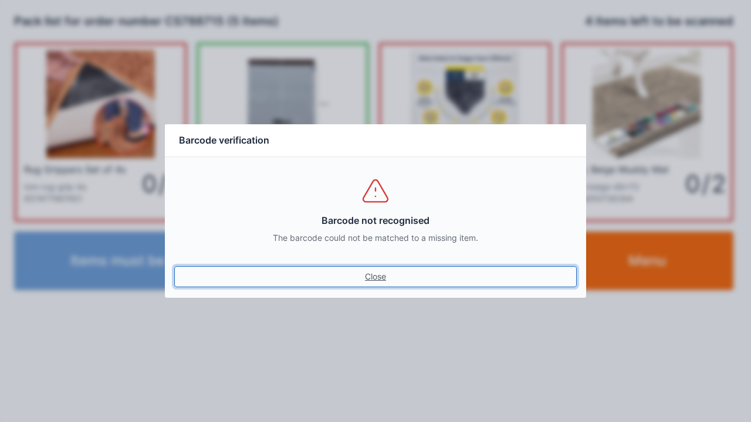
click at [365, 283] on link "Close" at bounding box center [375, 276] width 402 height 21
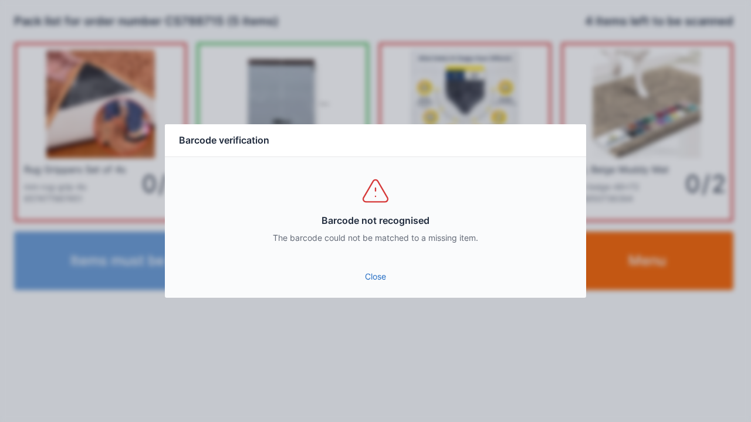
click at [364, 266] on link "Close" at bounding box center [375, 276] width 402 height 21
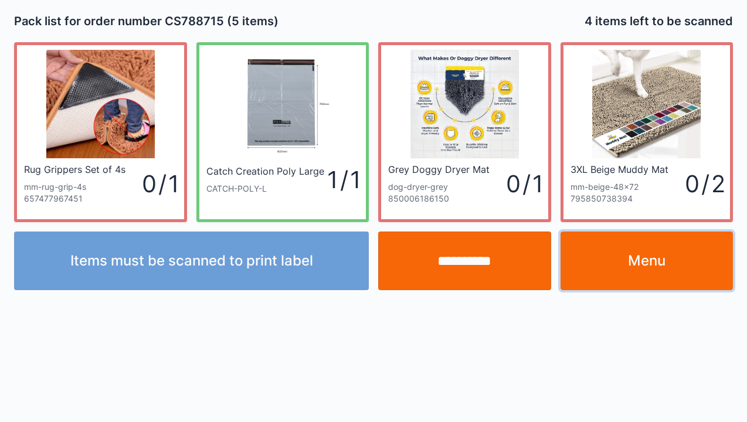
click at [653, 264] on link "Menu" at bounding box center [647, 261] width 173 height 59
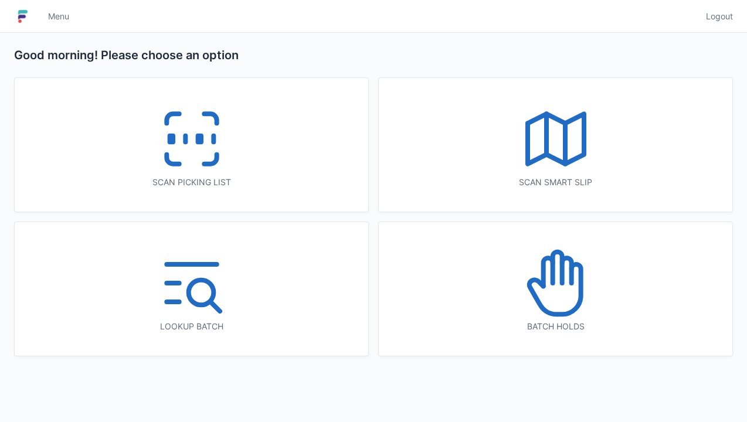
click at [184, 145] on icon at bounding box center [191, 138] width 75 height 75
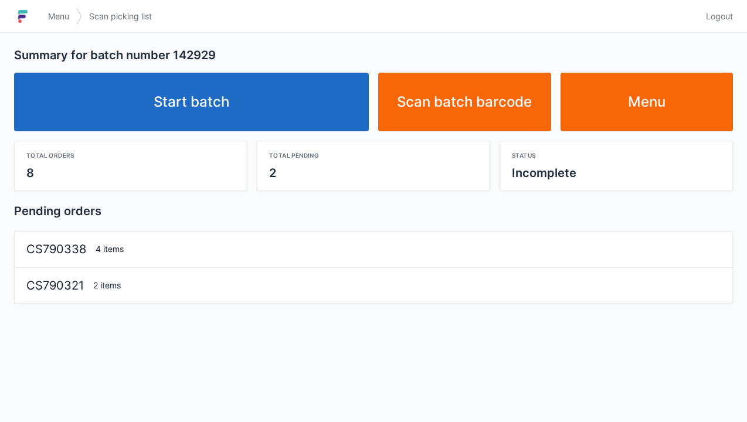
click at [187, 100] on link "Start batch" at bounding box center [191, 102] width 355 height 59
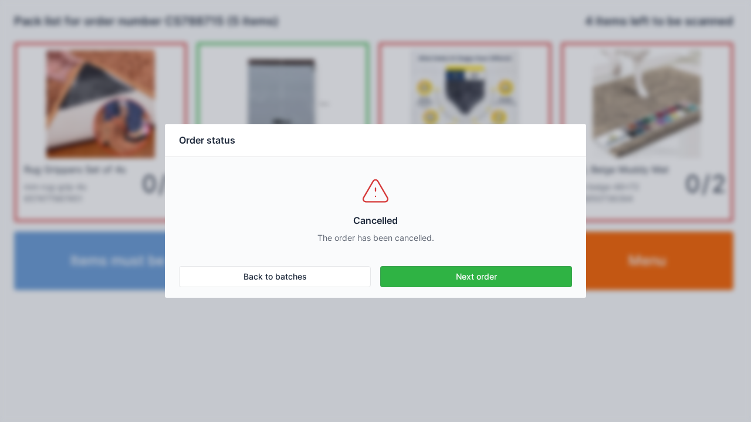
click at [530, 282] on link "Next order" at bounding box center [476, 276] width 192 height 21
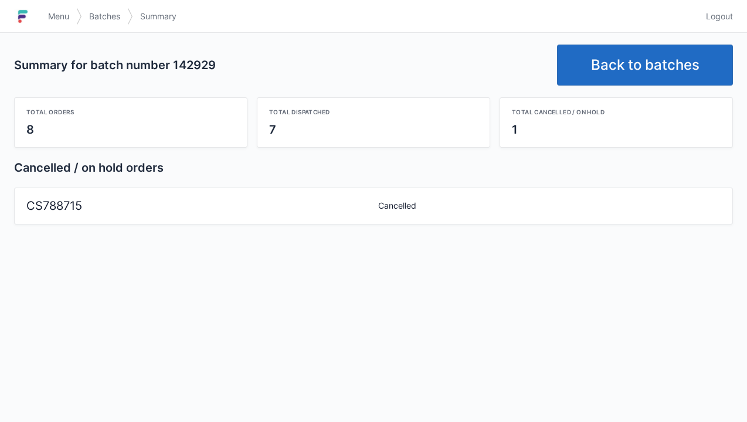
click at [636, 63] on link "Back to batches" at bounding box center [645, 65] width 176 height 41
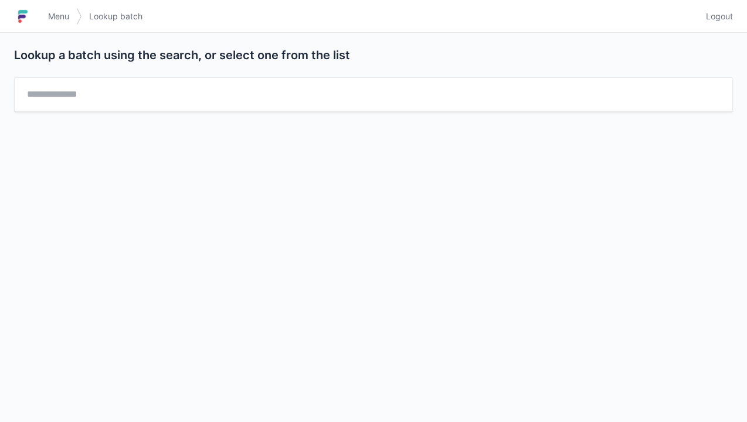
click at [56, 22] on link "Menu" at bounding box center [58, 16] width 35 height 21
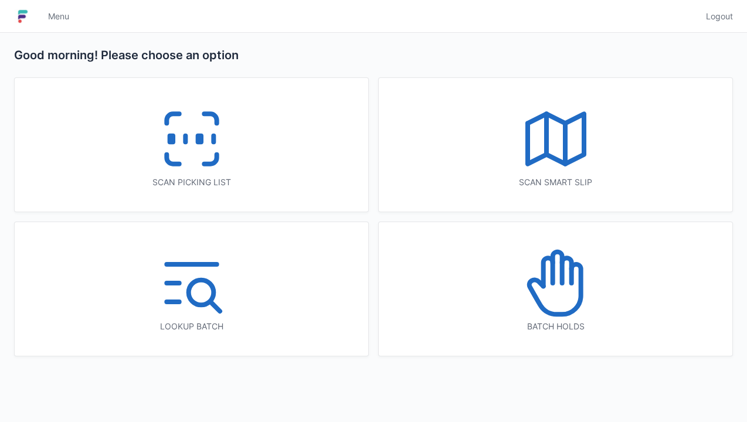
click at [548, 280] on icon at bounding box center [555, 283] width 75 height 75
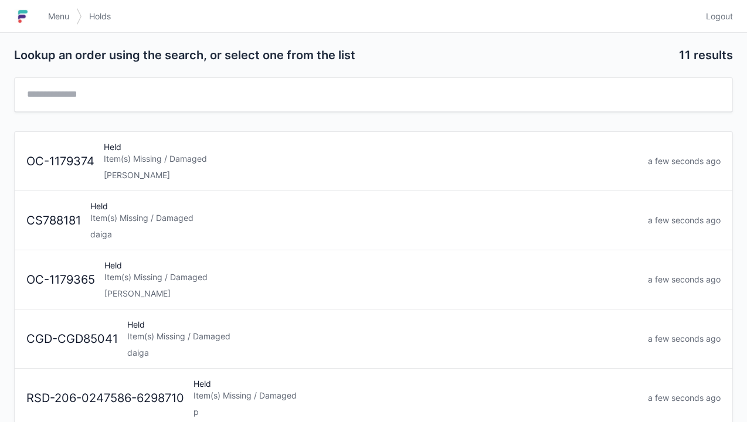
click at [128, 219] on div "Item(s) Missing / Damaged" at bounding box center [364, 218] width 548 height 12
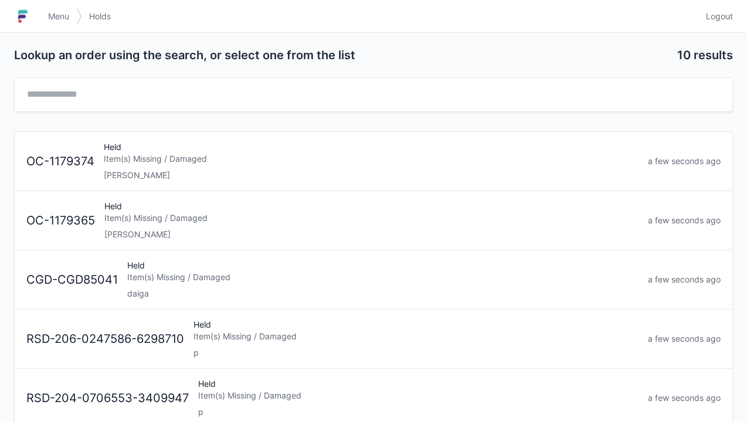
click at [39, 8] on h1 at bounding box center [27, 16] width 27 height 28
click at [40, 5] on h1 at bounding box center [27, 16] width 27 height 28
click at [15, 21] on img at bounding box center [23, 16] width 18 height 19
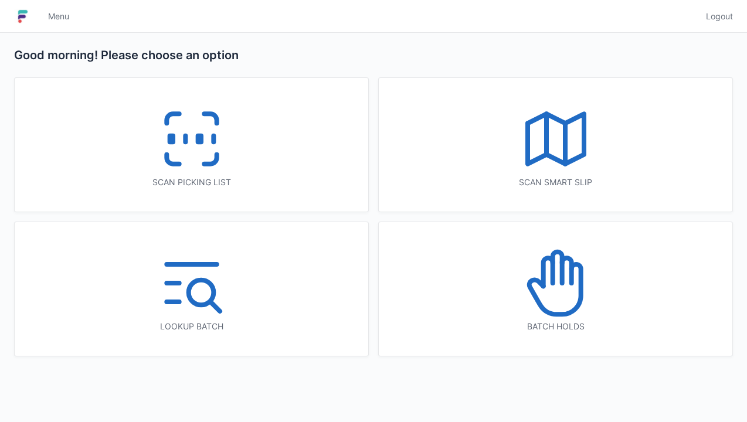
click at [181, 133] on icon at bounding box center [191, 138] width 75 height 75
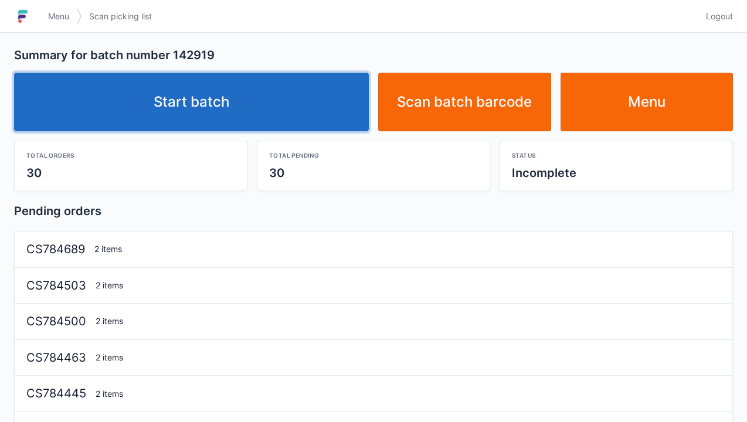
click at [190, 100] on link "Start batch" at bounding box center [191, 102] width 355 height 59
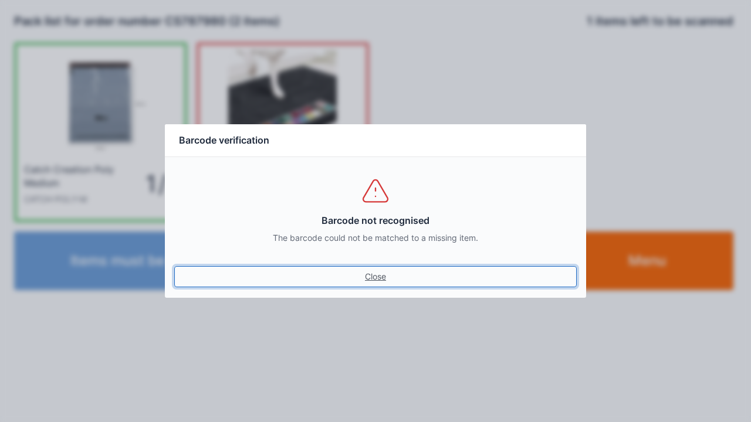
click at [361, 267] on link "Close" at bounding box center [375, 276] width 402 height 21
click at [372, 283] on link "Close" at bounding box center [375, 276] width 402 height 21
click at [369, 276] on link "Close" at bounding box center [375, 276] width 402 height 21
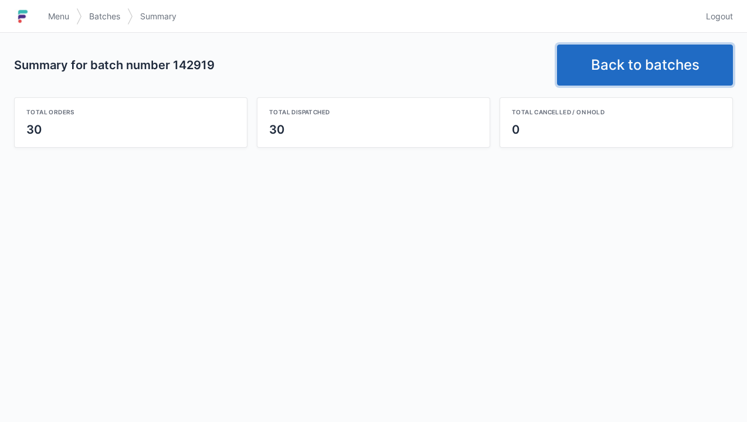
click at [638, 59] on link "Back to batches" at bounding box center [645, 65] width 176 height 41
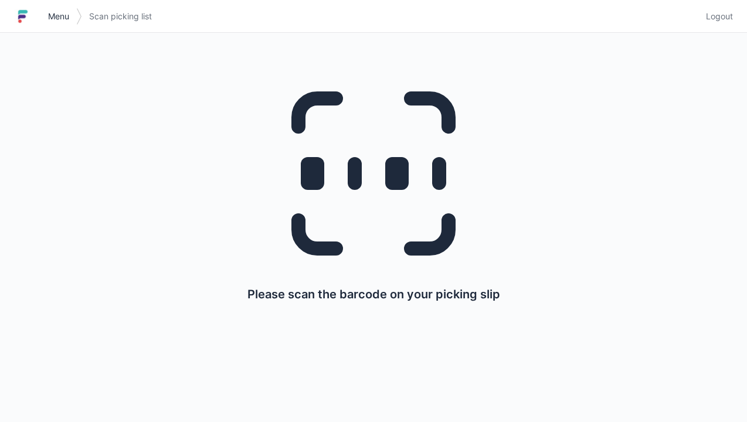
click at [45, 9] on link "Menu" at bounding box center [58, 16] width 35 height 21
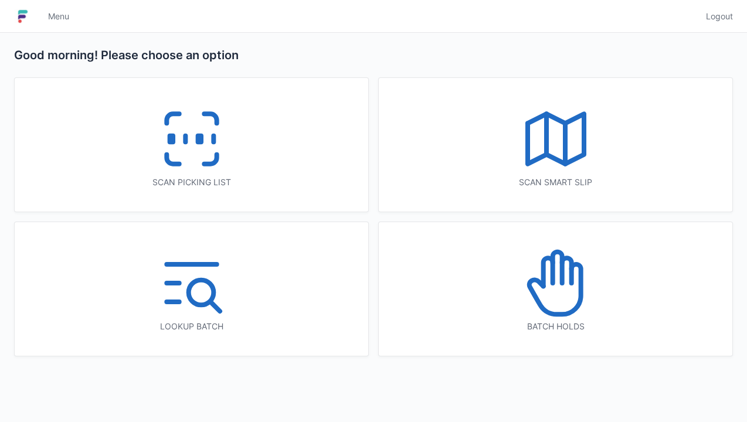
click at [201, 128] on icon at bounding box center [191, 138] width 75 height 75
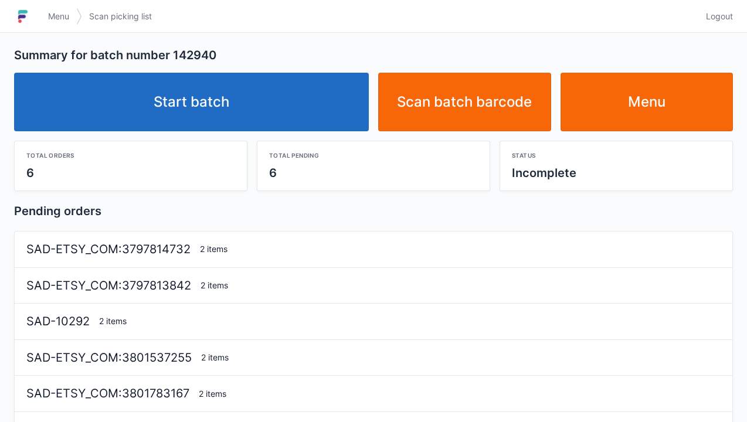
click at [209, 93] on link "Start batch" at bounding box center [191, 102] width 355 height 59
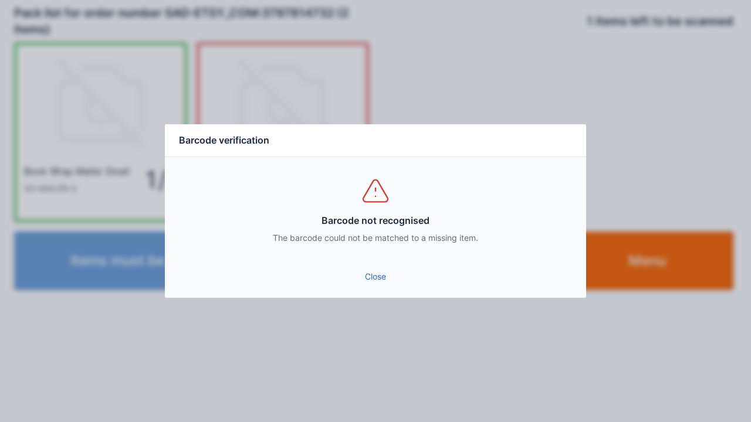
click at [370, 267] on link "Close" at bounding box center [375, 276] width 402 height 21
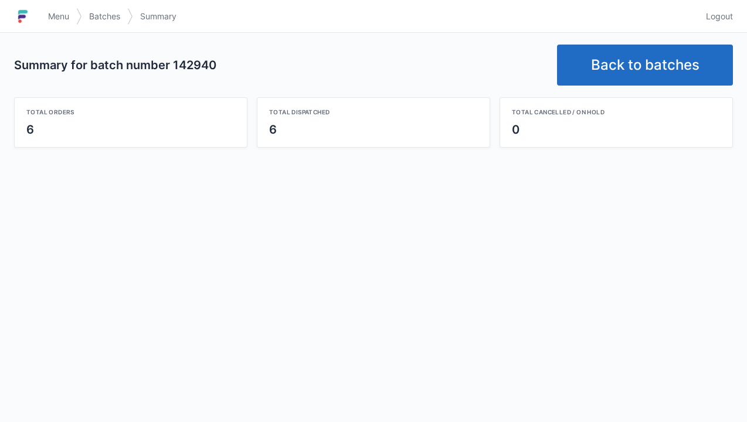
click at [622, 66] on link "Back to batches" at bounding box center [645, 65] width 176 height 41
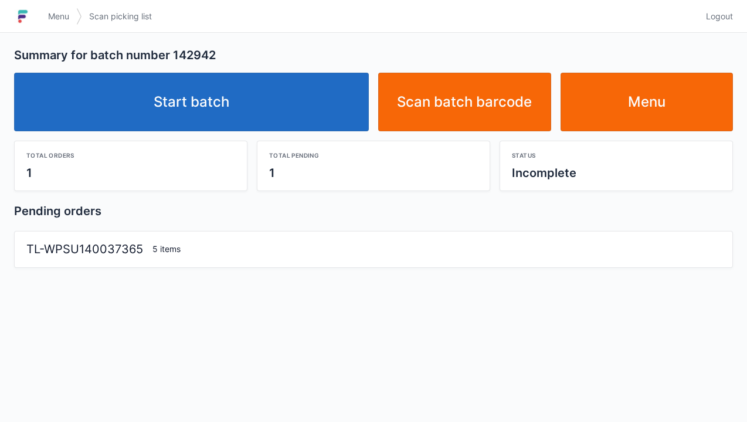
click at [184, 108] on link "Start batch" at bounding box center [191, 102] width 355 height 59
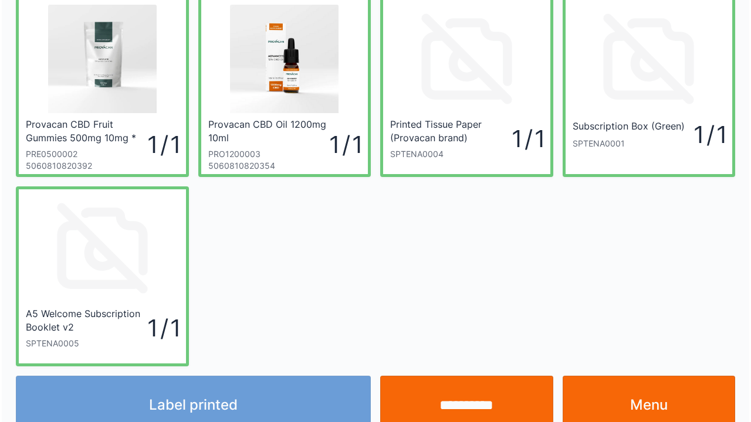
scroll to position [47, 0]
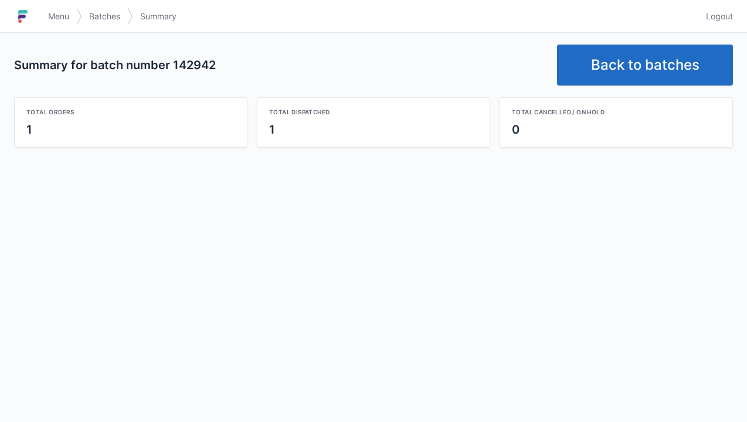
click at [637, 65] on link "Back to batches" at bounding box center [645, 65] width 176 height 41
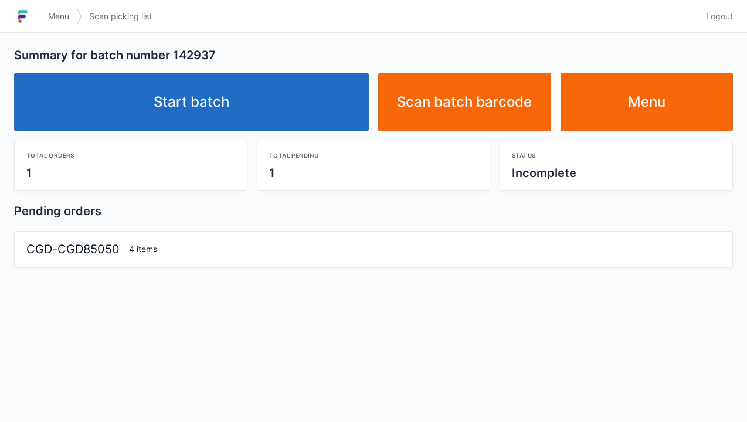
click at [211, 90] on link "Start batch" at bounding box center [191, 102] width 355 height 59
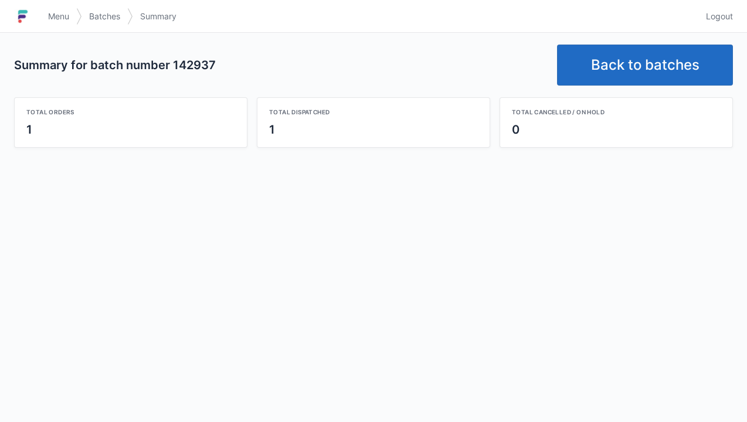
click at [625, 57] on link "Back to batches" at bounding box center [645, 65] width 176 height 41
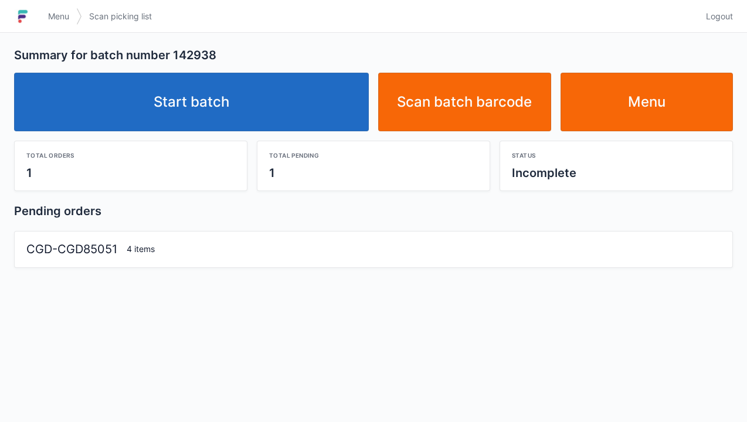
click at [213, 88] on link "Start batch" at bounding box center [191, 102] width 355 height 59
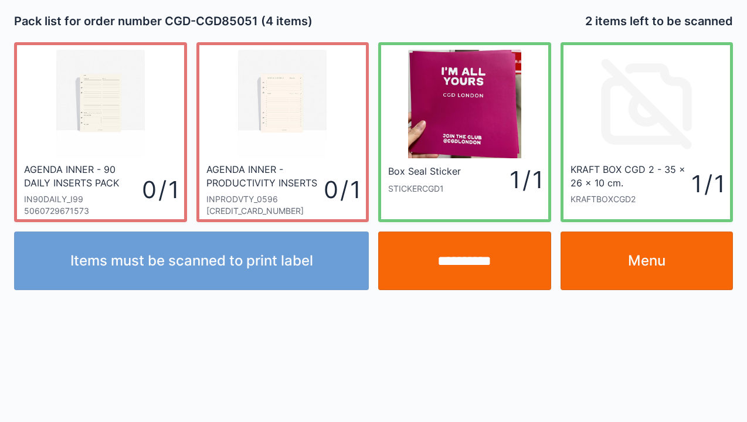
click at [472, 263] on input "**********" at bounding box center [464, 261] width 173 height 59
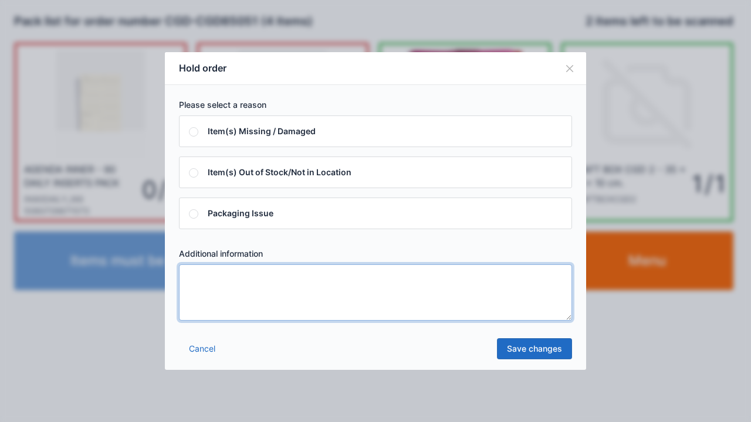
click at [206, 289] on textarea at bounding box center [375, 293] width 393 height 56
type textarea "*****"
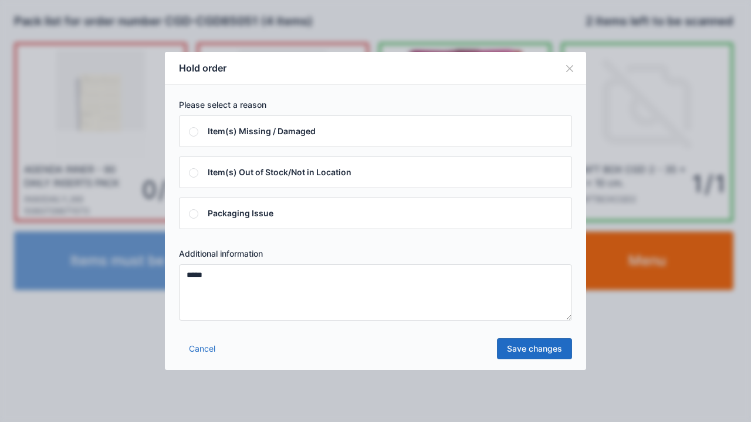
click at [530, 350] on link "Save changes" at bounding box center [534, 348] width 75 height 21
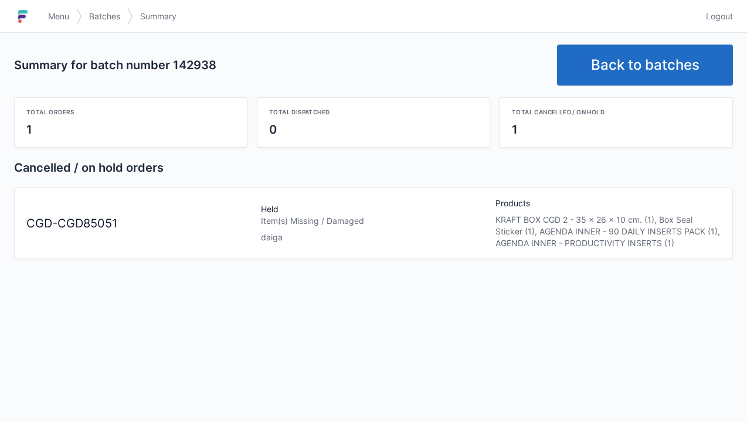
click at [636, 72] on link "Back to batches" at bounding box center [645, 65] width 176 height 41
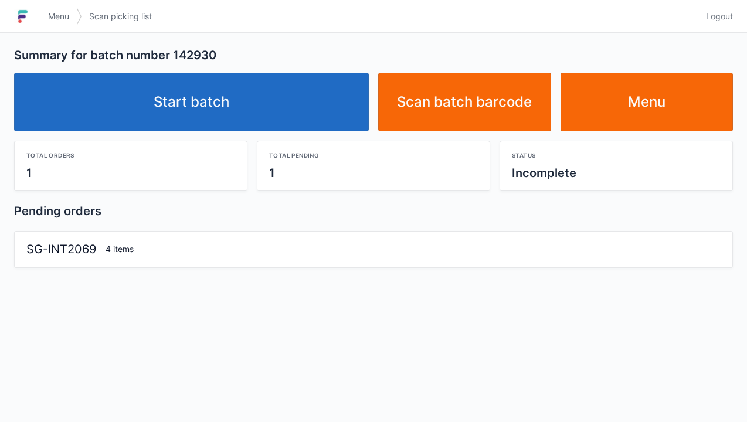
click at [195, 93] on link "Start batch" at bounding box center [191, 102] width 355 height 59
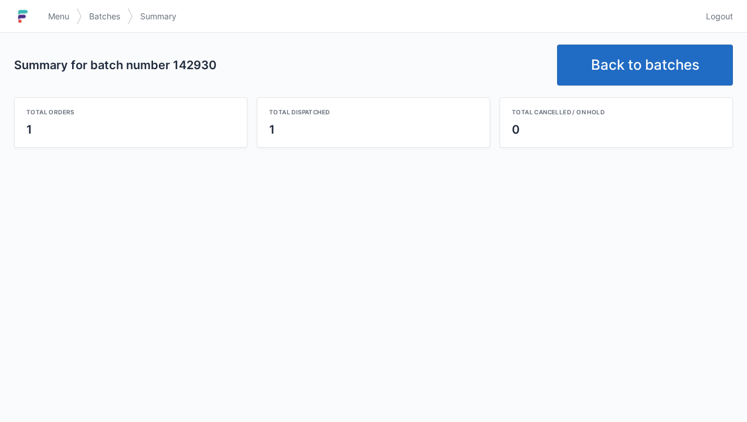
click at [622, 62] on link "Back to batches" at bounding box center [645, 65] width 176 height 41
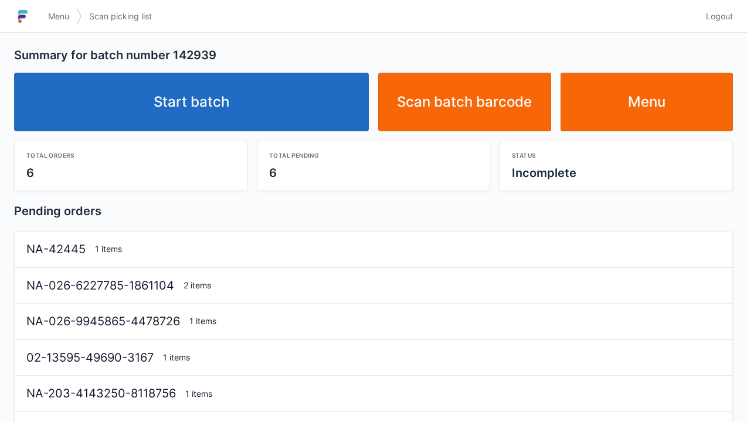
click at [205, 104] on link "Start batch" at bounding box center [191, 102] width 355 height 59
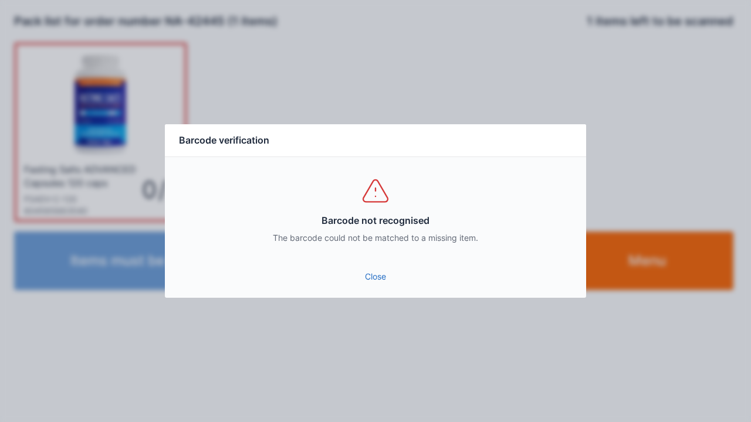
click at [371, 274] on link "Close" at bounding box center [375, 276] width 402 height 21
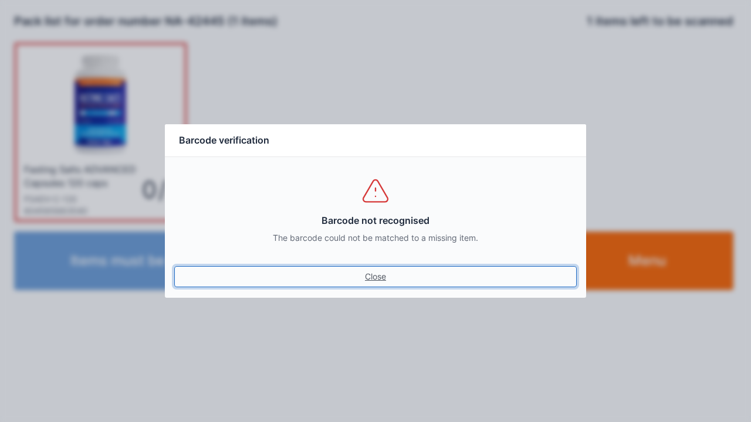
click at [375, 271] on link "Close" at bounding box center [375, 276] width 402 height 21
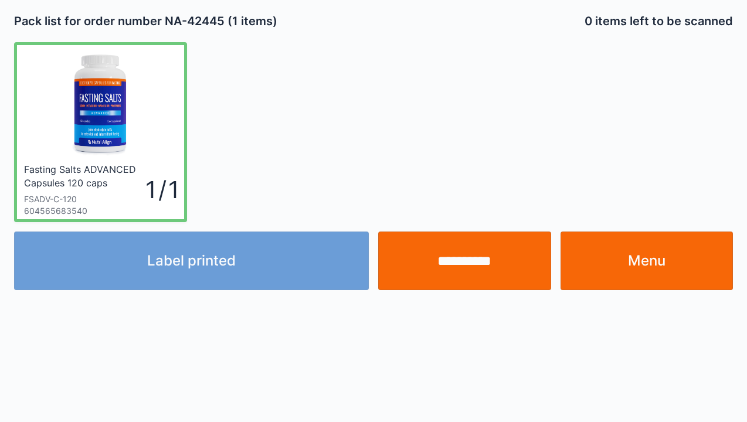
click at [626, 250] on link "Menu" at bounding box center [647, 261] width 173 height 59
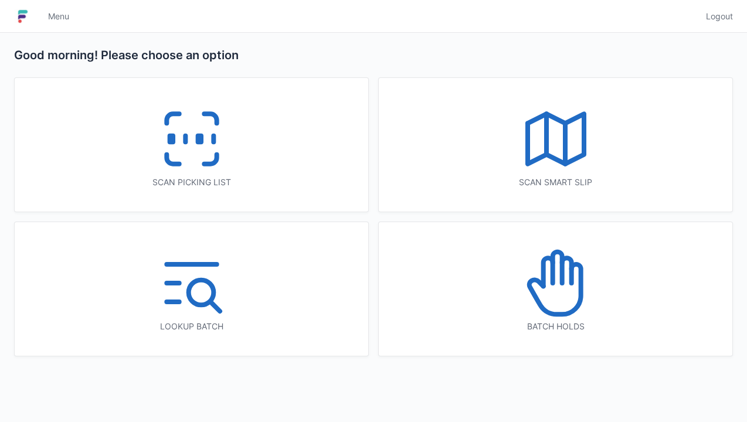
click at [178, 137] on icon at bounding box center [191, 138] width 75 height 75
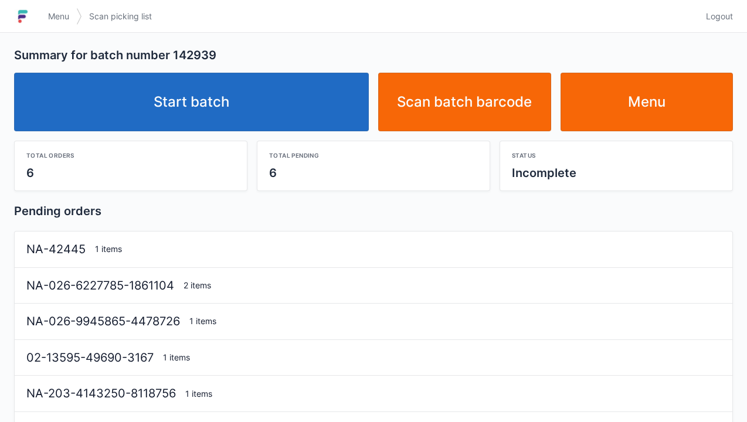
click at [209, 106] on link "Start batch" at bounding box center [191, 102] width 355 height 59
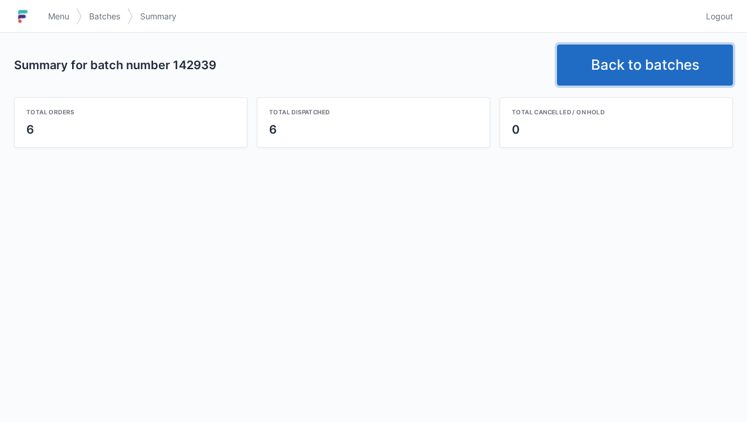
click at [624, 62] on link "Back to batches" at bounding box center [645, 65] width 176 height 41
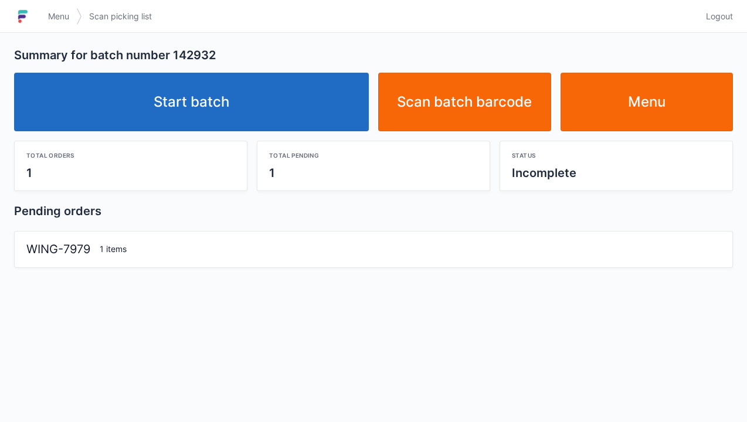
click at [179, 118] on link "Start batch" at bounding box center [191, 102] width 355 height 59
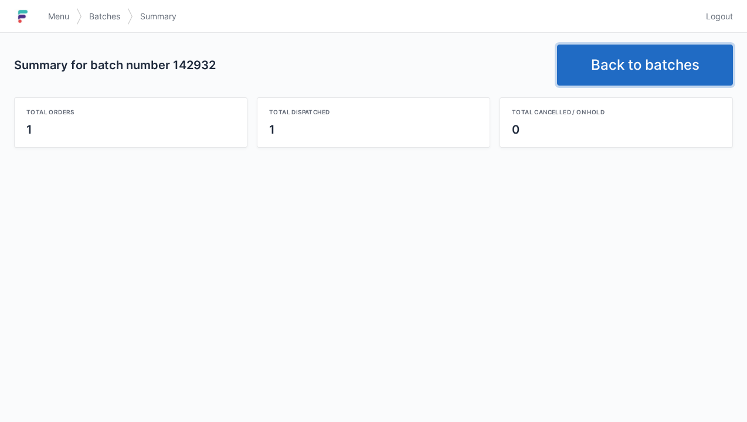
click at [626, 69] on link "Back to batches" at bounding box center [645, 65] width 176 height 41
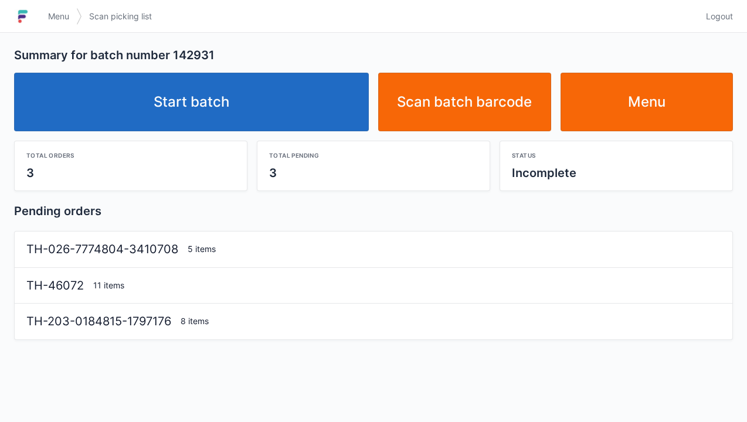
click at [204, 101] on link "Start batch" at bounding box center [191, 102] width 355 height 59
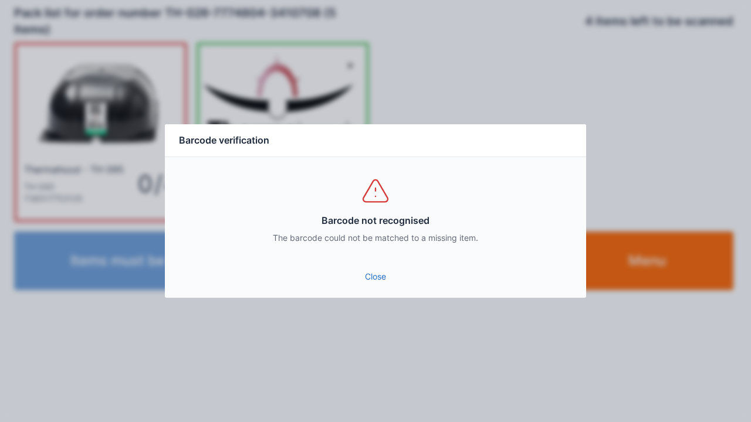
click at [365, 277] on link "Close" at bounding box center [375, 276] width 402 height 21
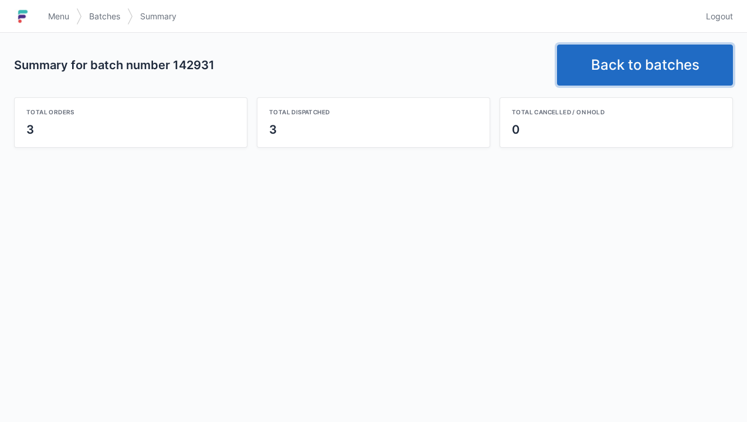
click at [632, 59] on link "Back to batches" at bounding box center [645, 65] width 176 height 41
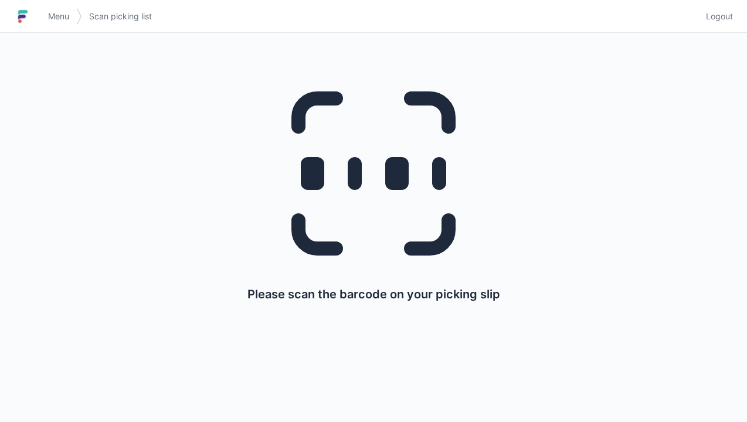
click at [40, 13] on h1 at bounding box center [27, 16] width 27 height 28
click at [44, 9] on link "Menu" at bounding box center [58, 16] width 35 height 21
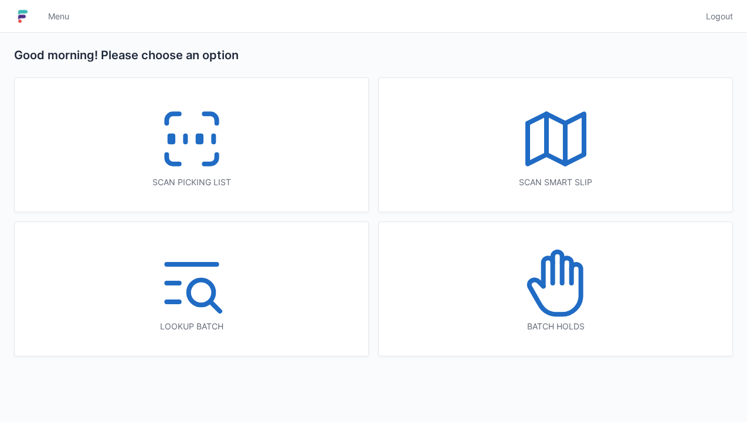
click at [558, 295] on icon at bounding box center [555, 283] width 75 height 75
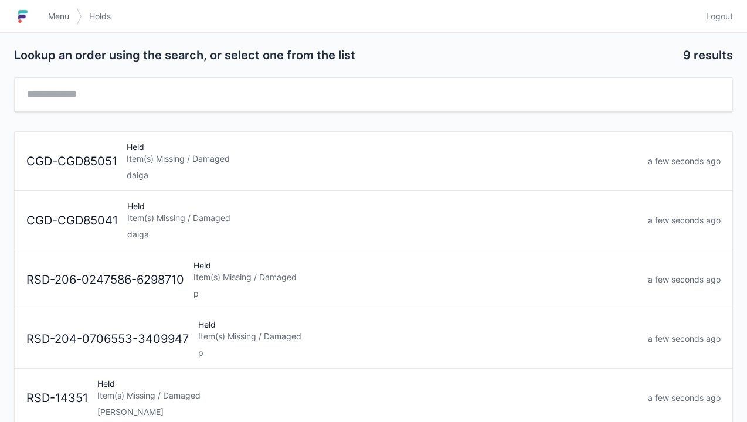
click at [187, 163] on div "Item(s) Missing / Damaged" at bounding box center [383, 159] width 512 height 12
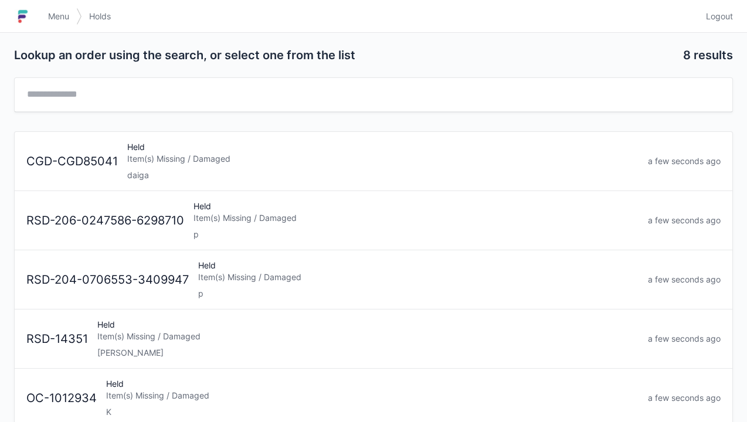
click at [171, 160] on div "Item(s) Missing / Damaged" at bounding box center [382, 159] width 511 height 12
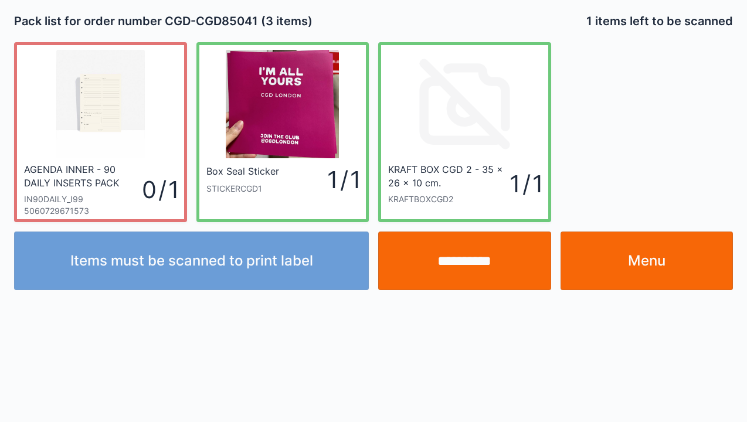
click at [665, 256] on link "Menu" at bounding box center [647, 261] width 173 height 59
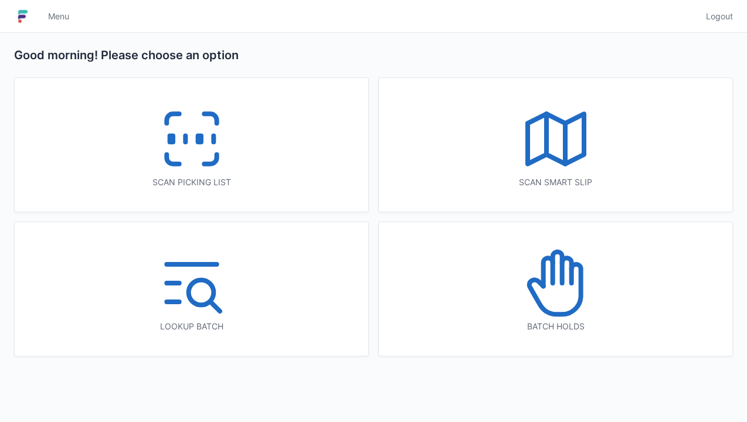
click at [188, 136] on icon at bounding box center [191, 138] width 75 height 75
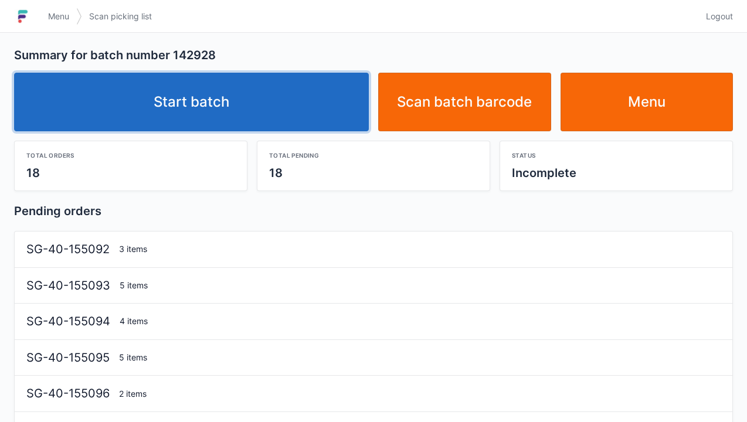
click at [191, 108] on link "Start batch" at bounding box center [191, 102] width 355 height 59
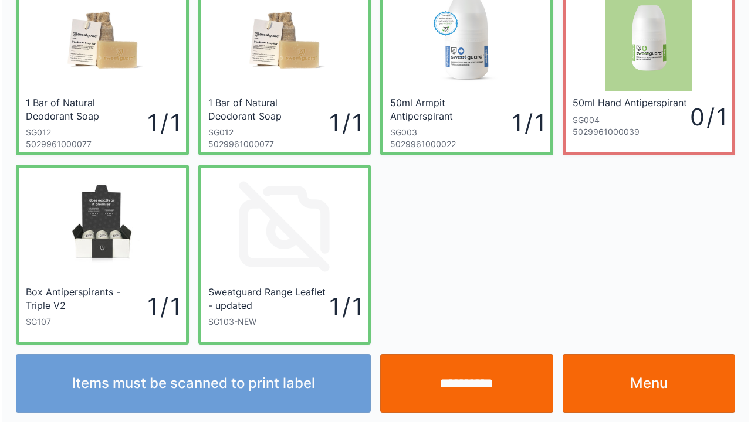
scroll to position [68, 0]
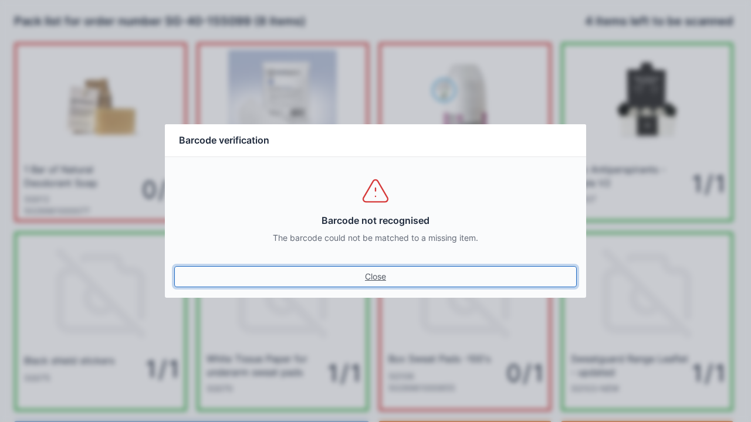
click at [376, 276] on link "Close" at bounding box center [375, 276] width 402 height 21
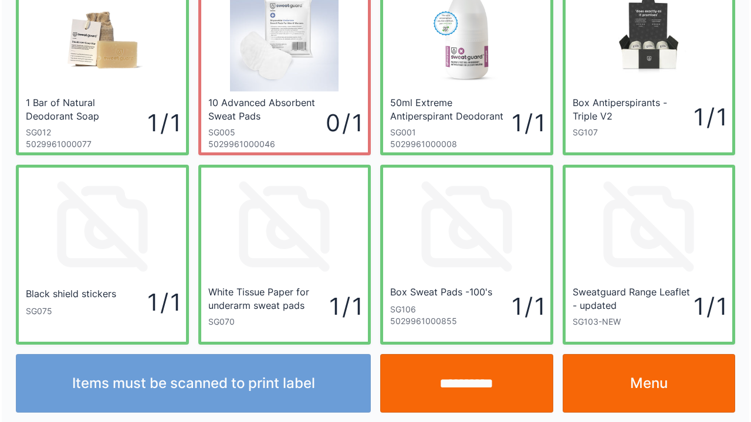
scroll to position [68, 0]
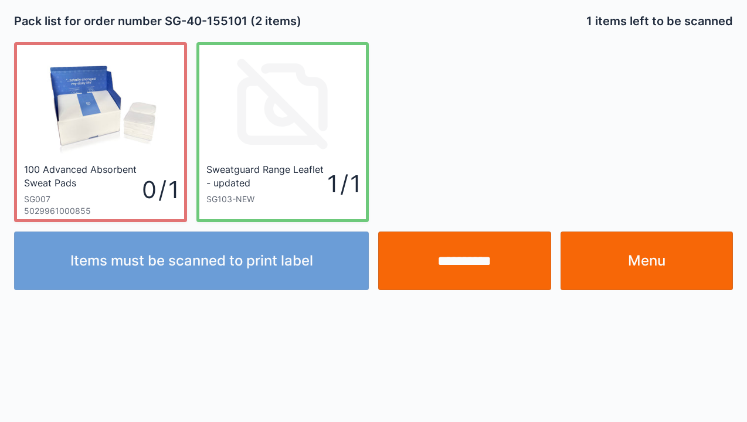
click at [621, 259] on link "Menu" at bounding box center [647, 261] width 173 height 59
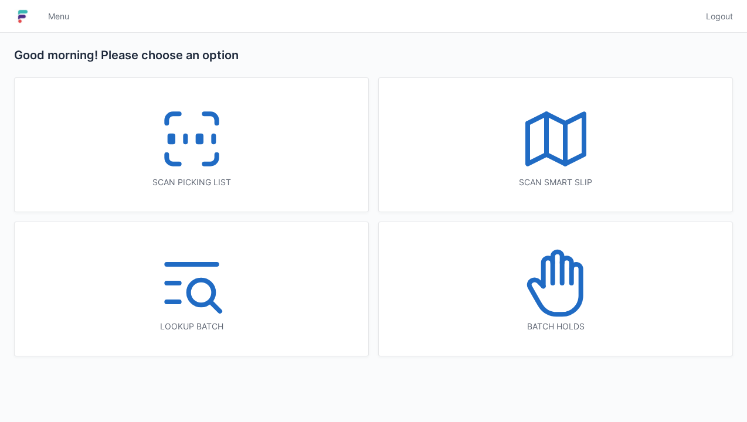
click at [550, 282] on icon at bounding box center [547, 272] width 9 height 28
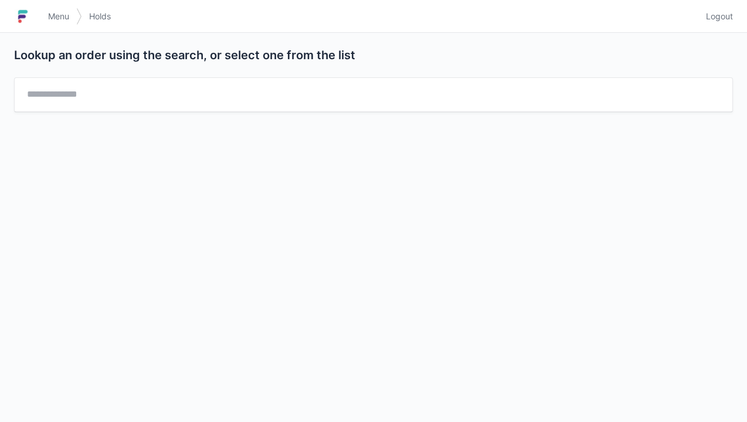
click at [38, 6] on h1 at bounding box center [27, 16] width 27 height 28
click at [26, 7] on img at bounding box center [23, 16] width 18 height 19
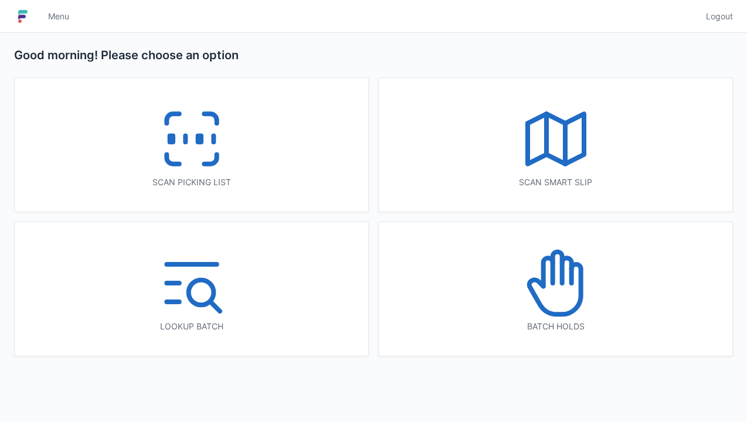
click at [176, 155] on icon at bounding box center [191, 138] width 75 height 75
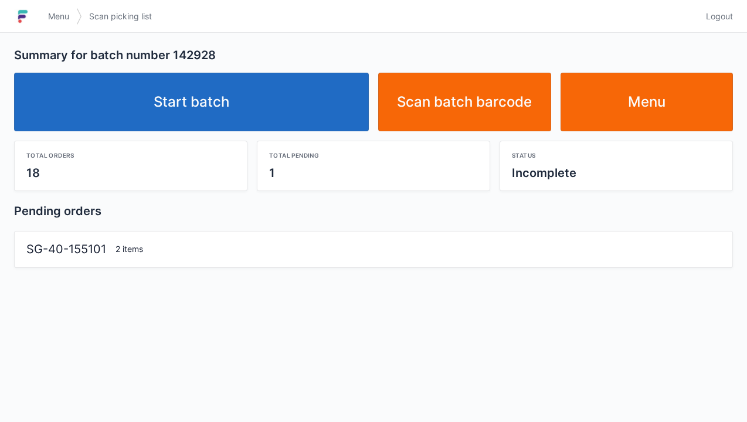
click at [238, 107] on link "Start batch" at bounding box center [191, 102] width 355 height 59
